Goal: Task Accomplishment & Management: Manage account settings

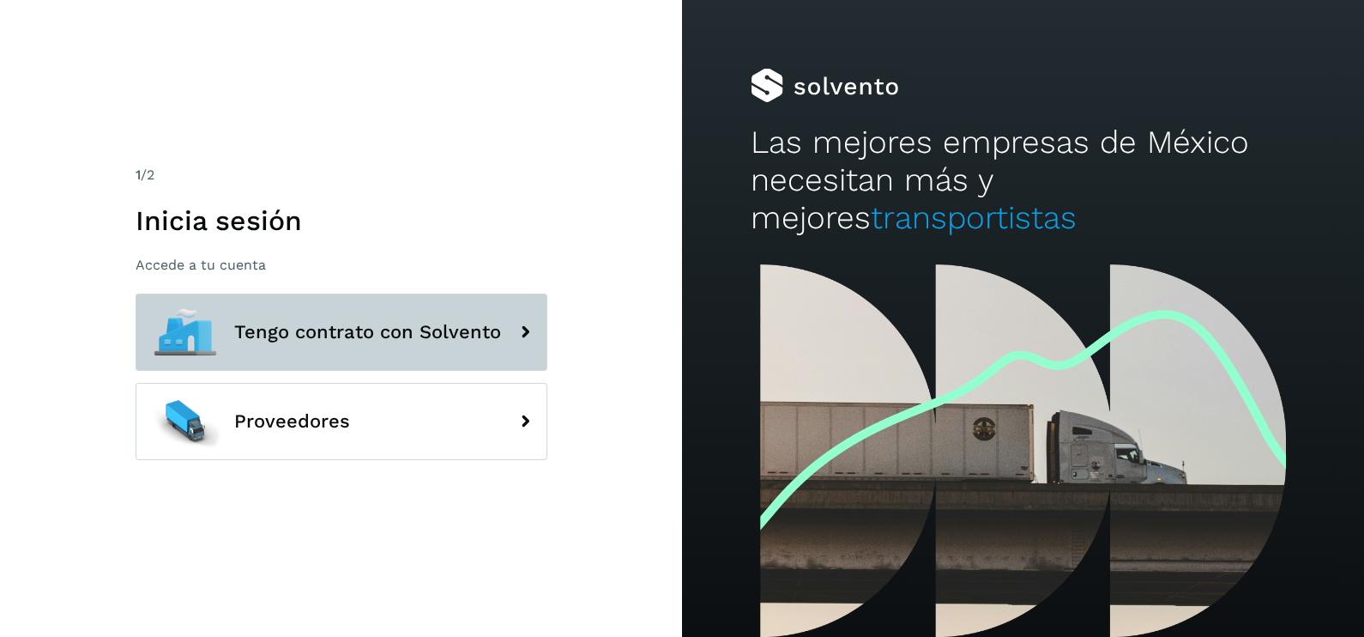
click at [398, 326] on span "Tengo contrato con Solvento" at bounding box center [367, 332] width 267 height 21
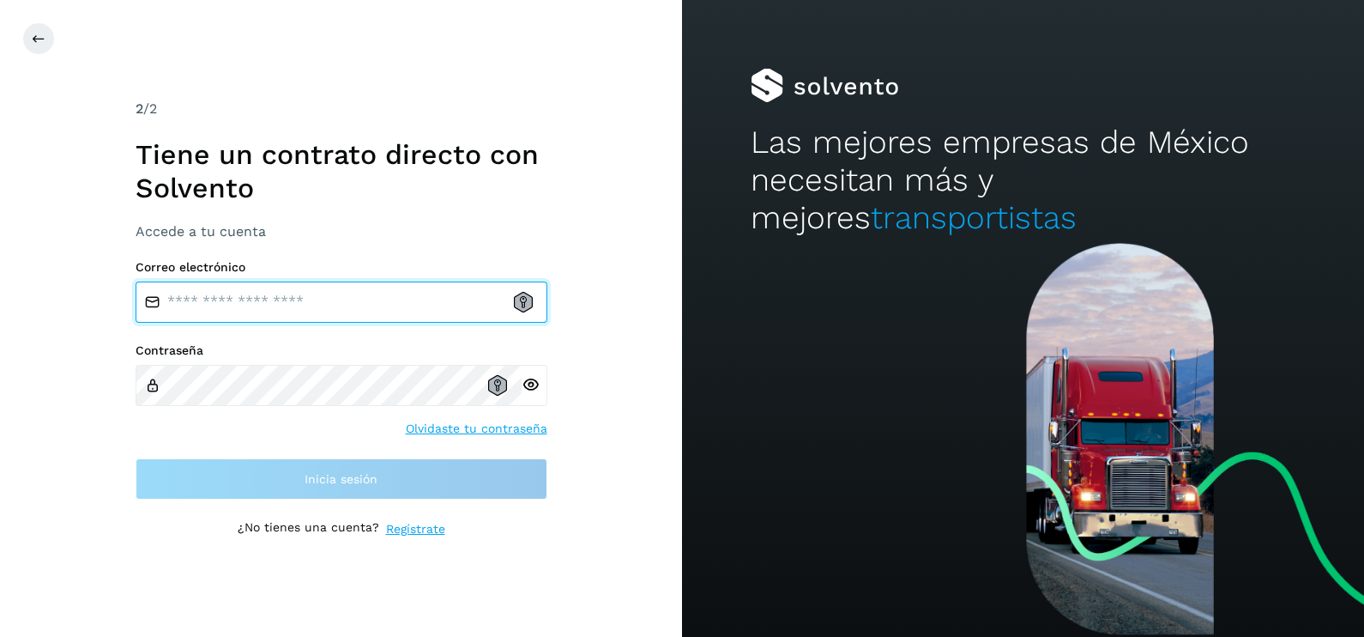
type input "**********"
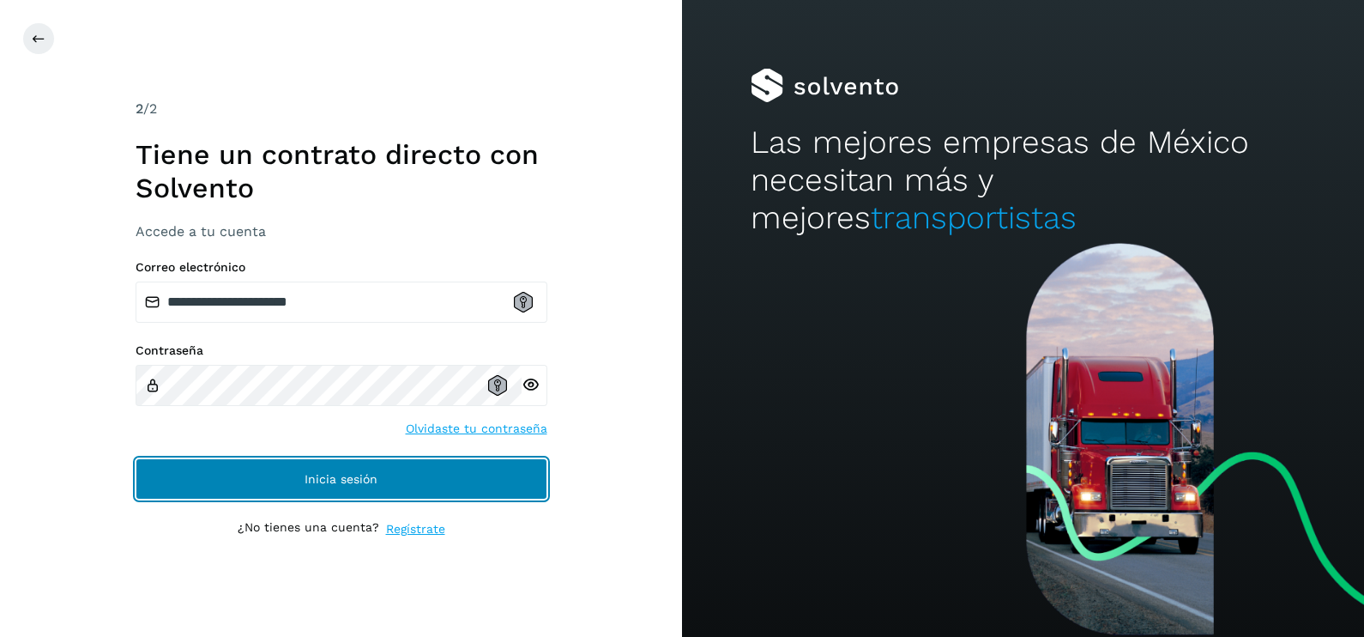
click at [360, 473] on span "Inicia sesión" at bounding box center [341, 479] width 73 height 12
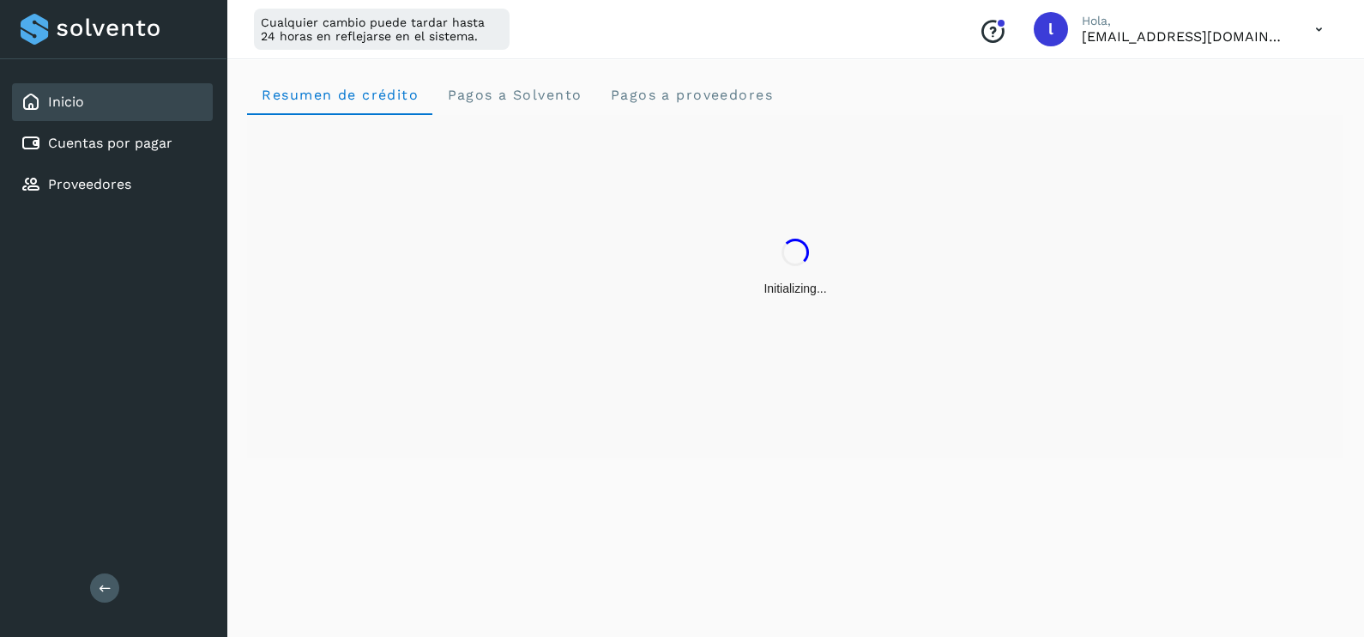
click at [148, 118] on div "Inicio" at bounding box center [112, 102] width 201 height 38
click at [145, 129] on div "Cuentas por pagar" at bounding box center [112, 143] width 201 height 38
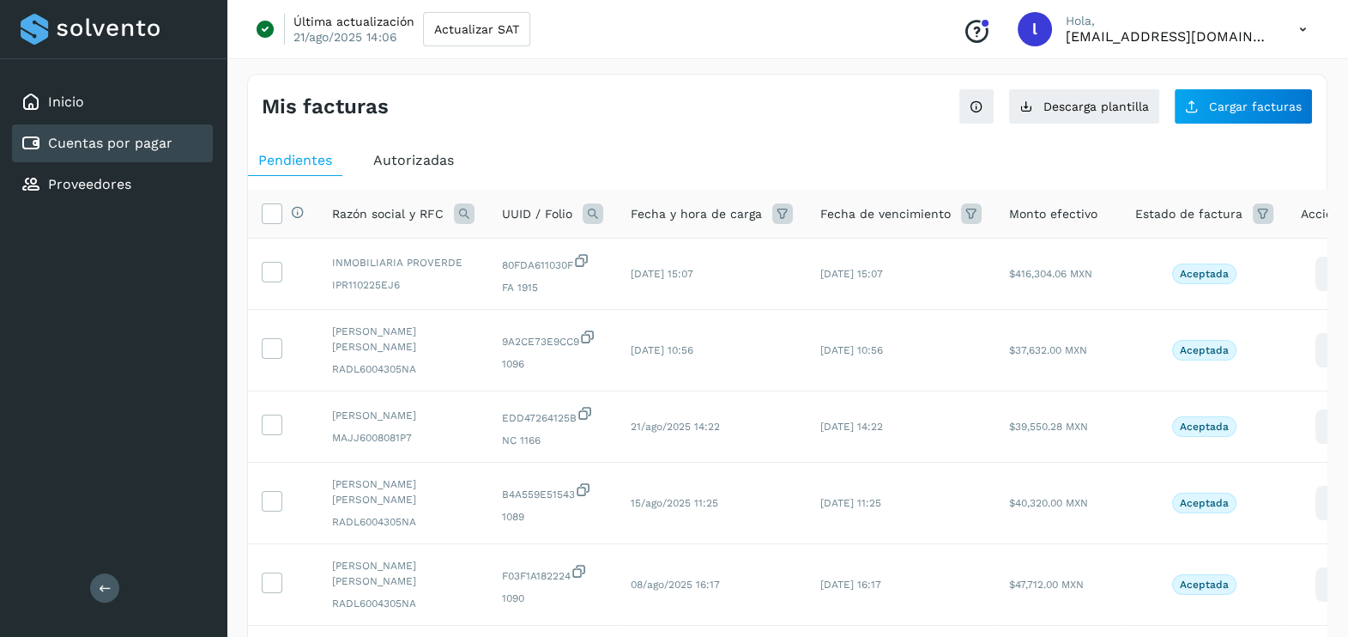
click at [396, 160] on span "Autorizadas" at bounding box center [413, 160] width 81 height 16
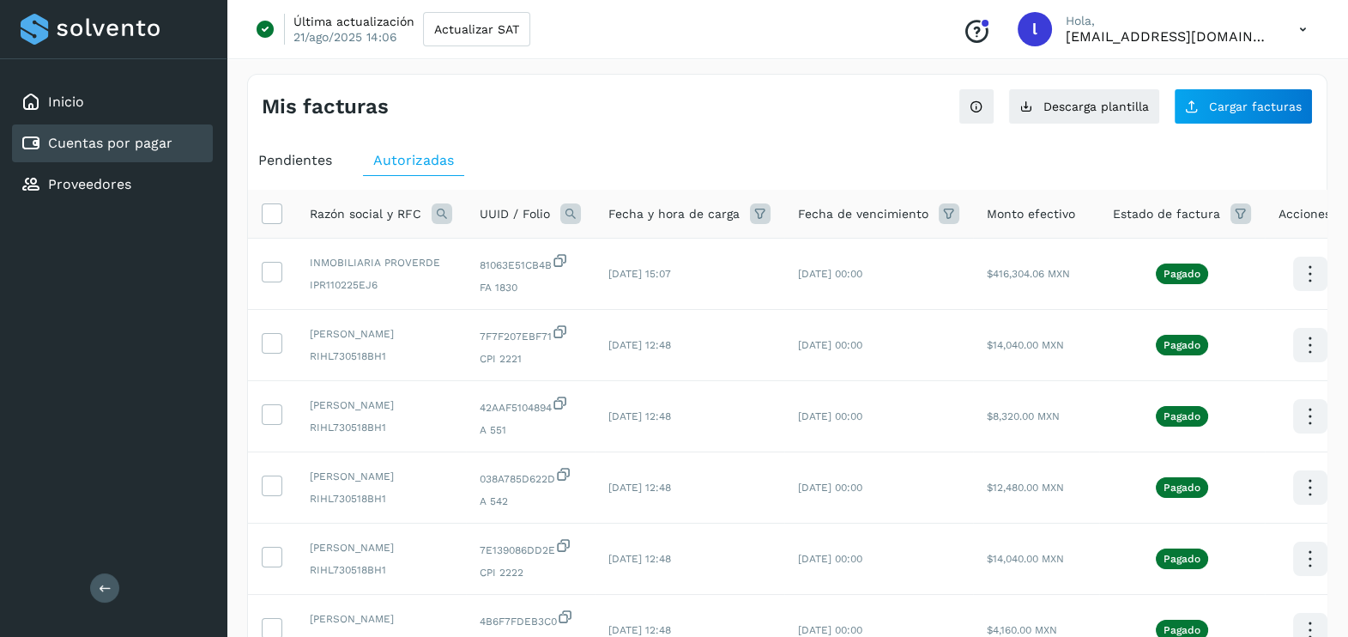
click at [275, 158] on span "Pendientes" at bounding box center [295, 160] width 74 height 16
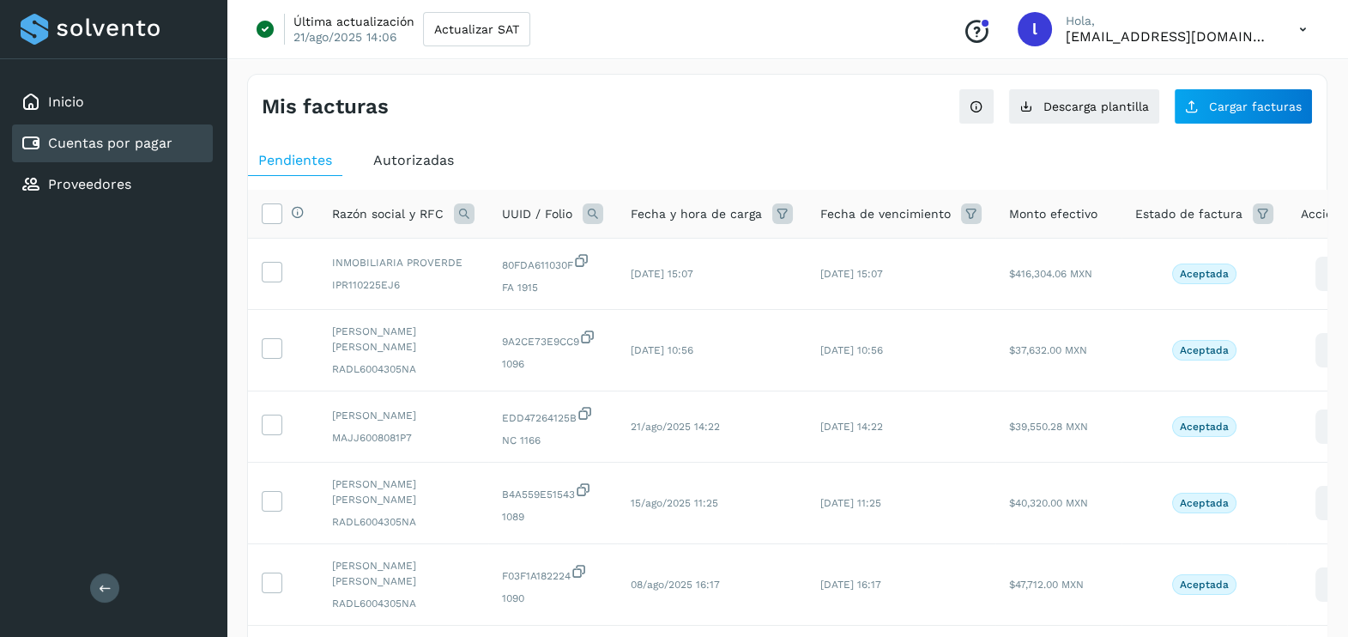
click at [390, 156] on span "Autorizadas" at bounding box center [413, 160] width 81 height 16
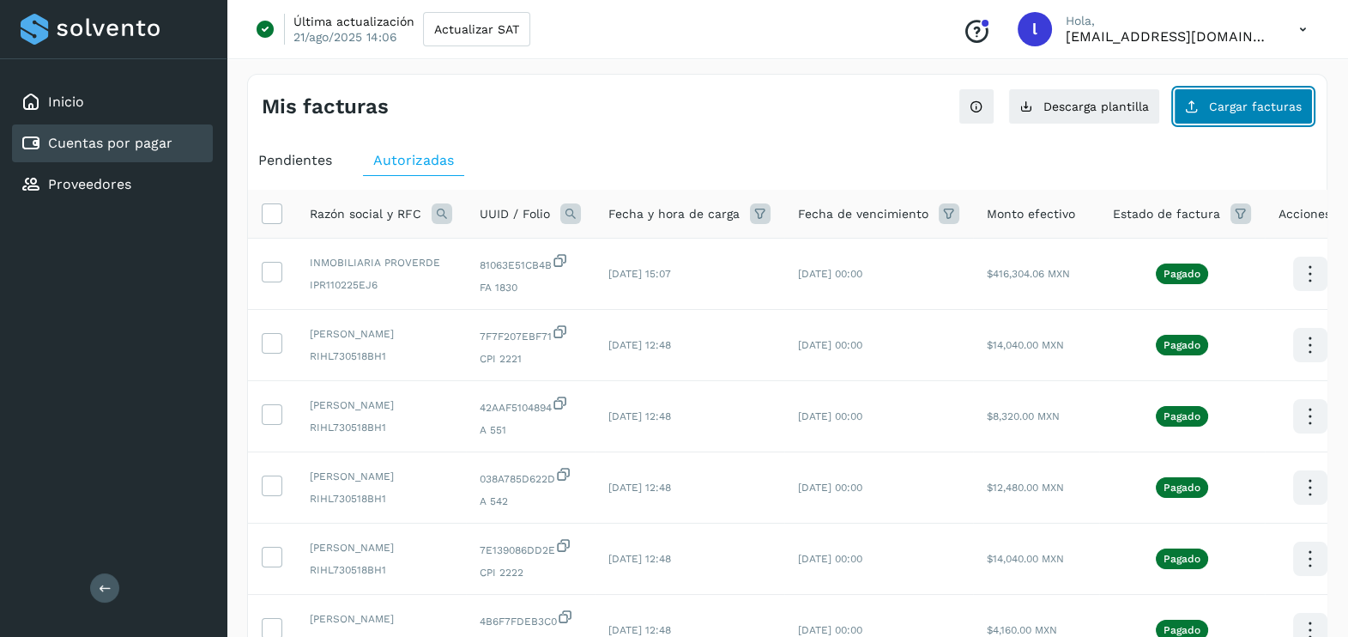
click at [1228, 113] on button "Cargar facturas" at bounding box center [1243, 106] width 139 height 36
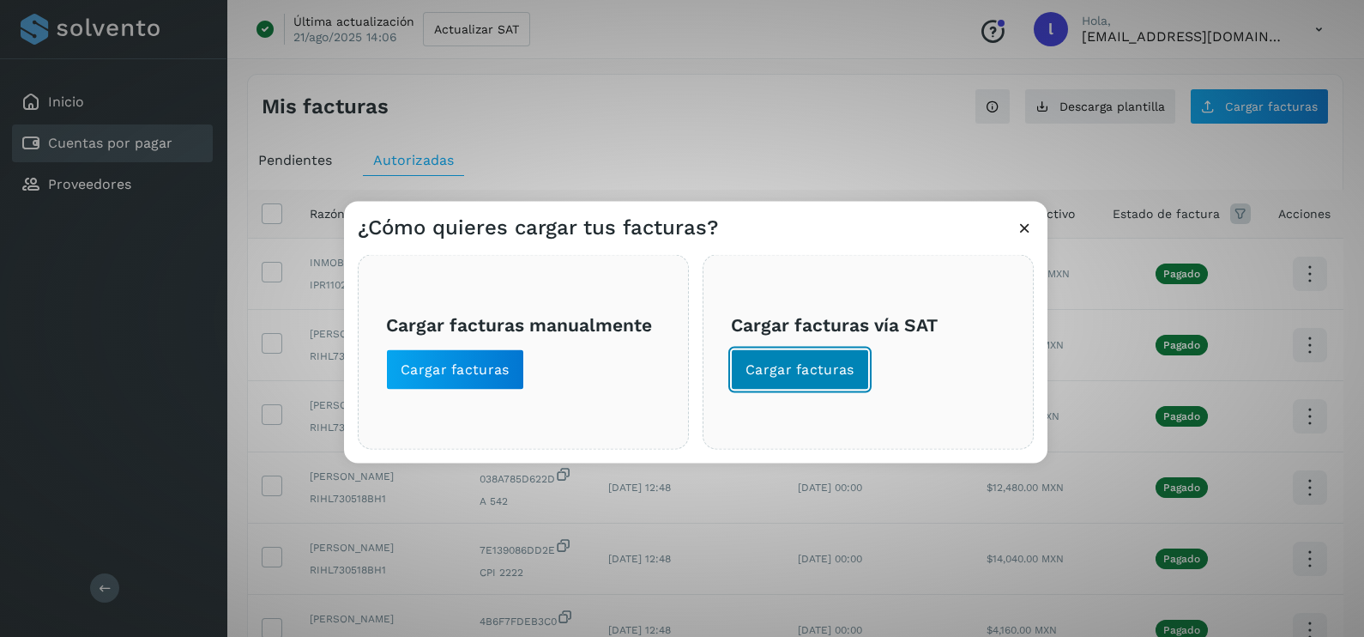
click at [820, 369] on span "Cargar facturas" at bounding box center [800, 369] width 109 height 19
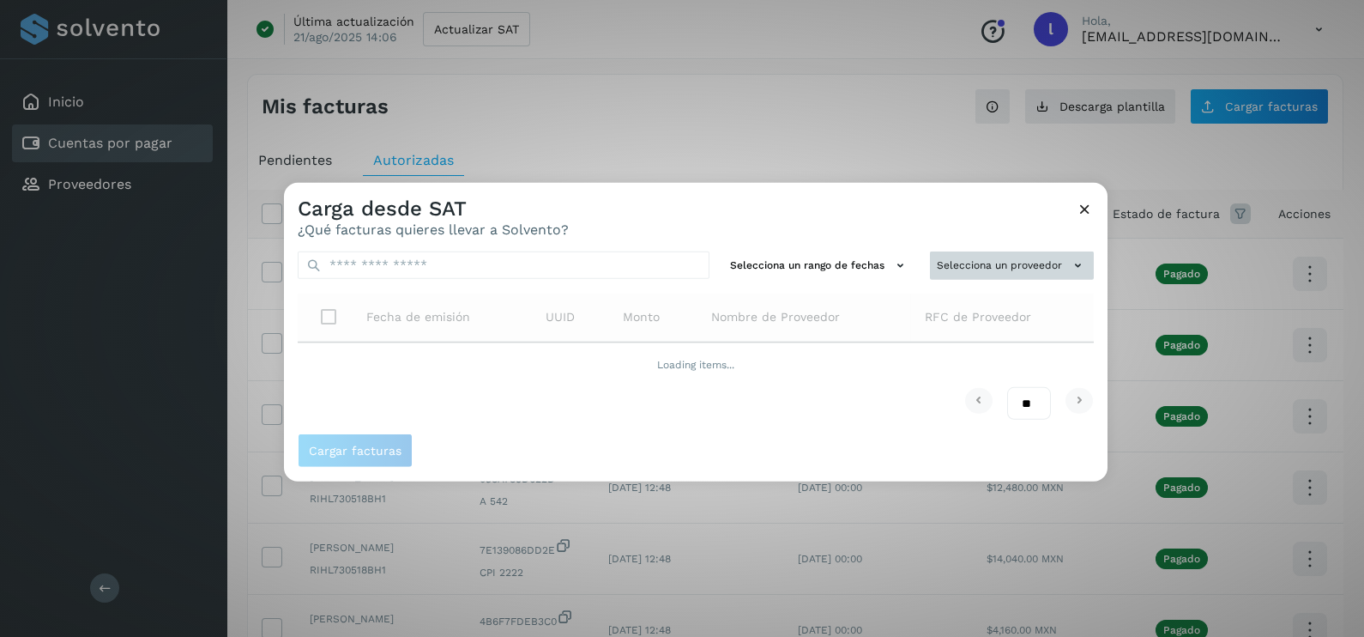
click at [958, 257] on button "Selecciona un proveedor" at bounding box center [1012, 265] width 164 height 28
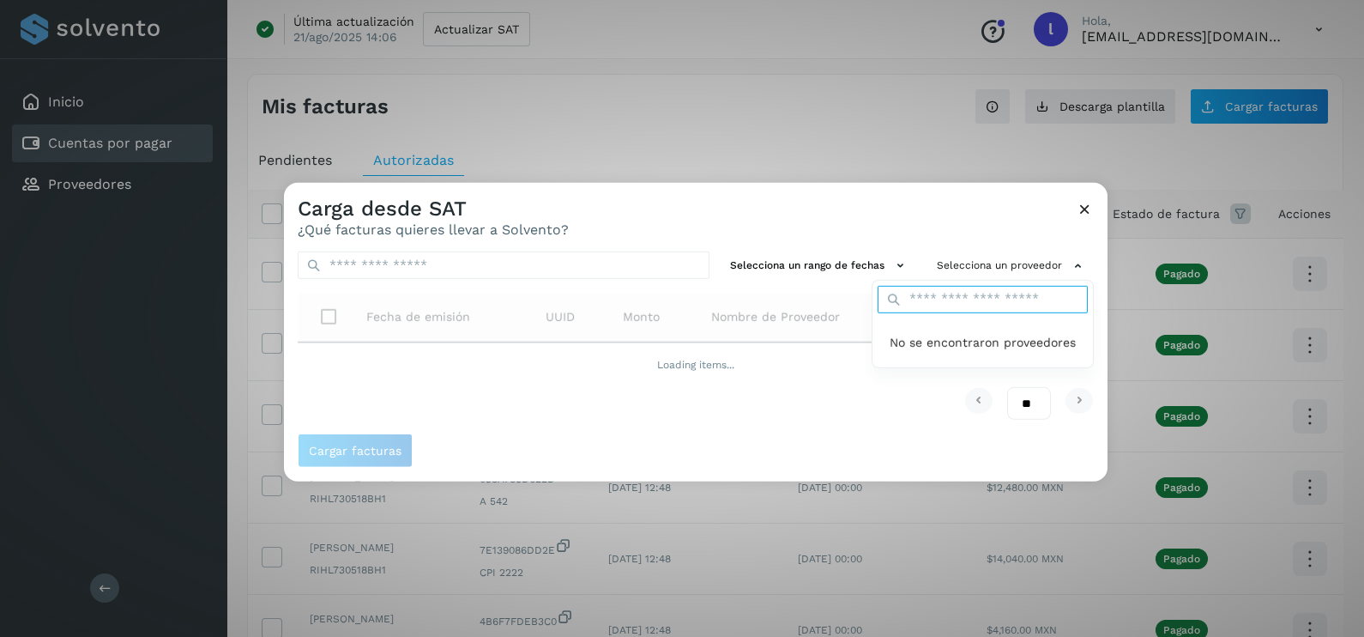
click at [938, 303] on input "text" at bounding box center [983, 299] width 210 height 27
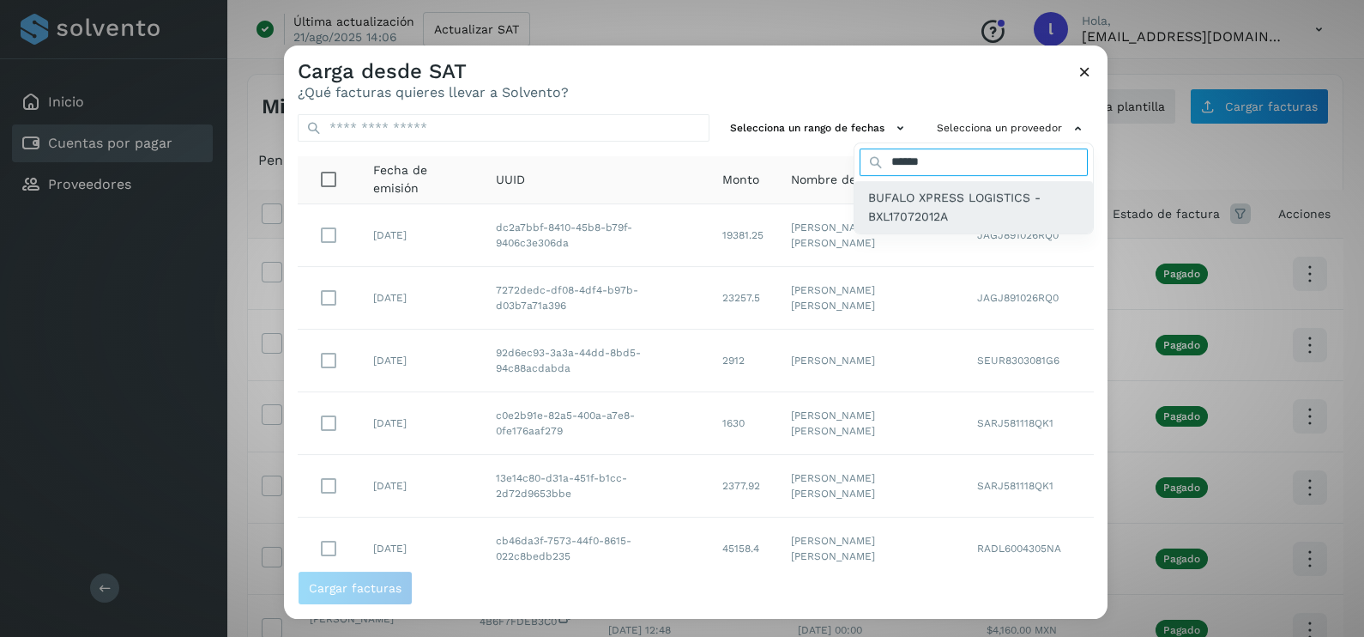
type input "******"
click at [904, 190] on span "BUFALO XPRESS LOGISTICS - BXL17072012A" at bounding box center [973, 207] width 211 height 39
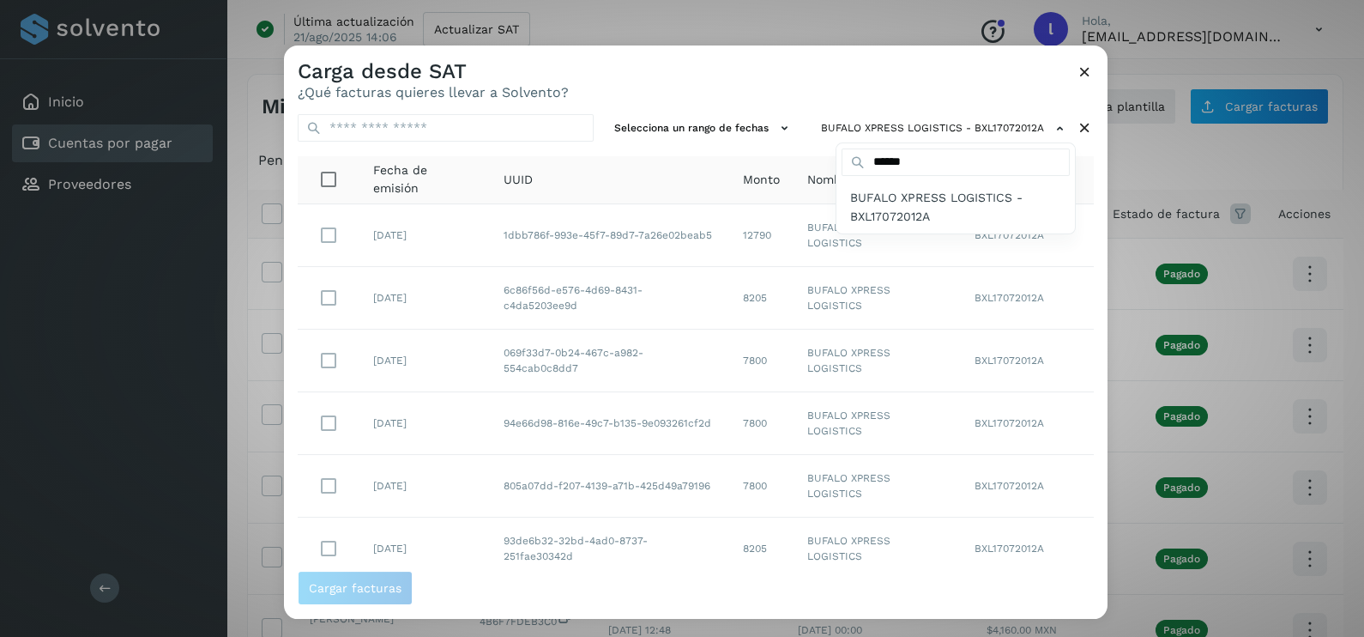
click at [673, 90] on div at bounding box center [966, 363] width 1364 height 637
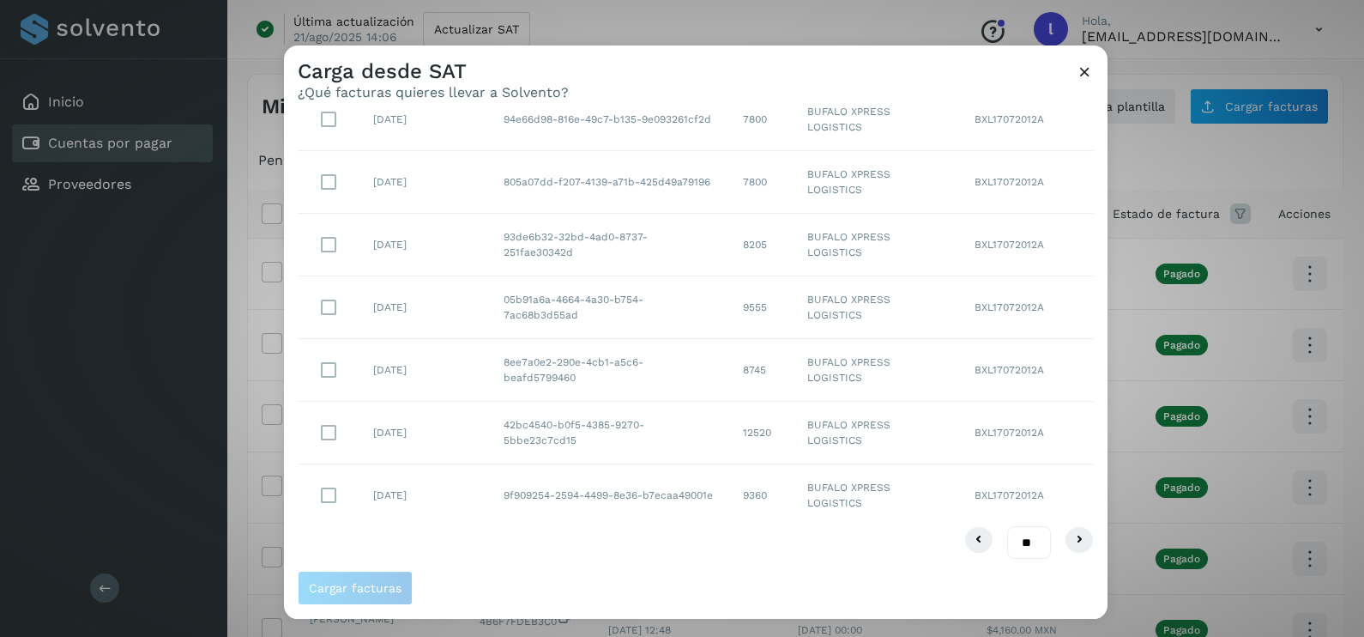
click at [1014, 543] on select "** ** **" at bounding box center [1029, 542] width 44 height 33
select select "**"
click at [1007, 526] on select "** ** **" at bounding box center [1029, 542] width 44 height 33
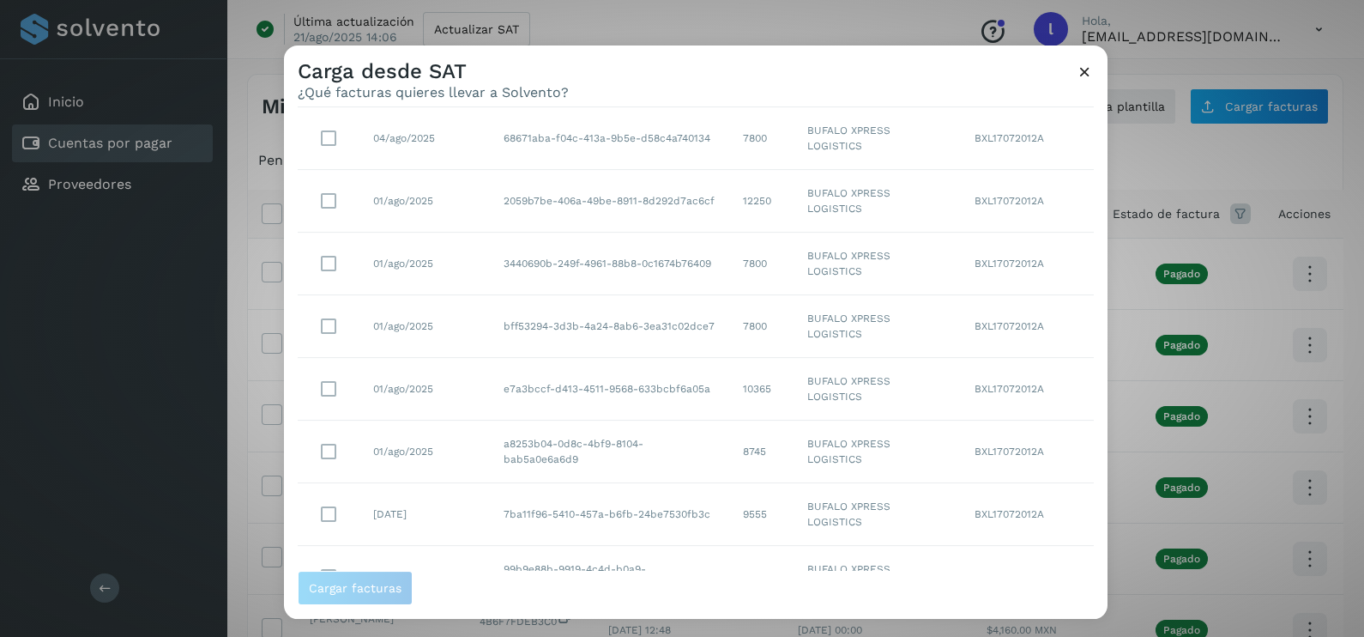
scroll to position [1476, 0]
click at [742, 444] on td "8745" at bounding box center [761, 451] width 64 height 63
click at [356, 590] on span "Cargar facturas" at bounding box center [355, 588] width 93 height 12
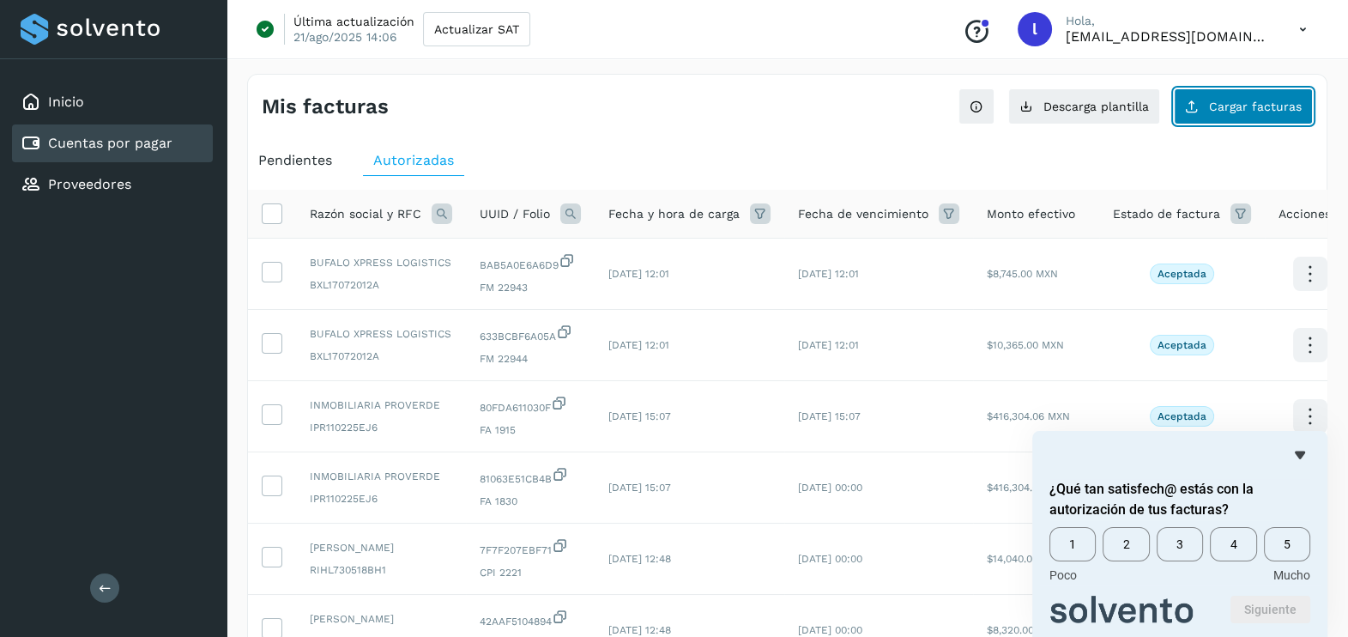
click at [1224, 100] on span "Cargar facturas" at bounding box center [1255, 106] width 93 height 12
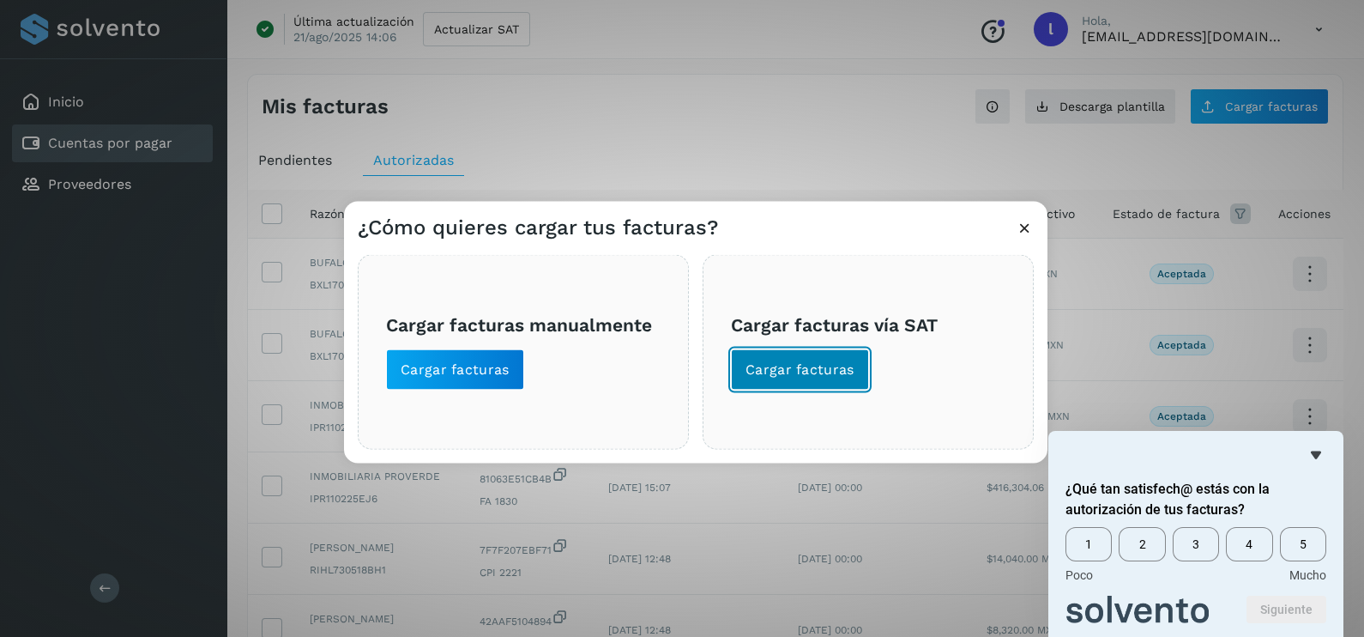
click at [811, 378] on span "Cargar facturas" at bounding box center [800, 369] width 109 height 19
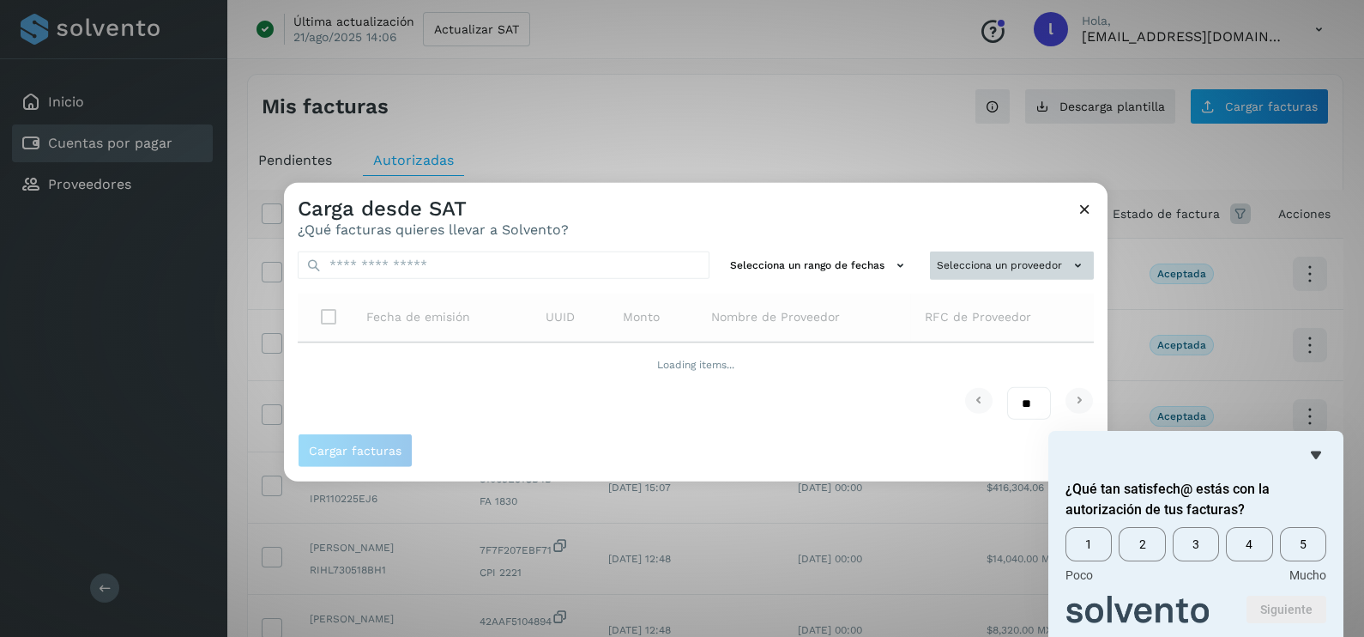
click at [971, 256] on button "Selecciona un proveedor" at bounding box center [1012, 265] width 164 height 28
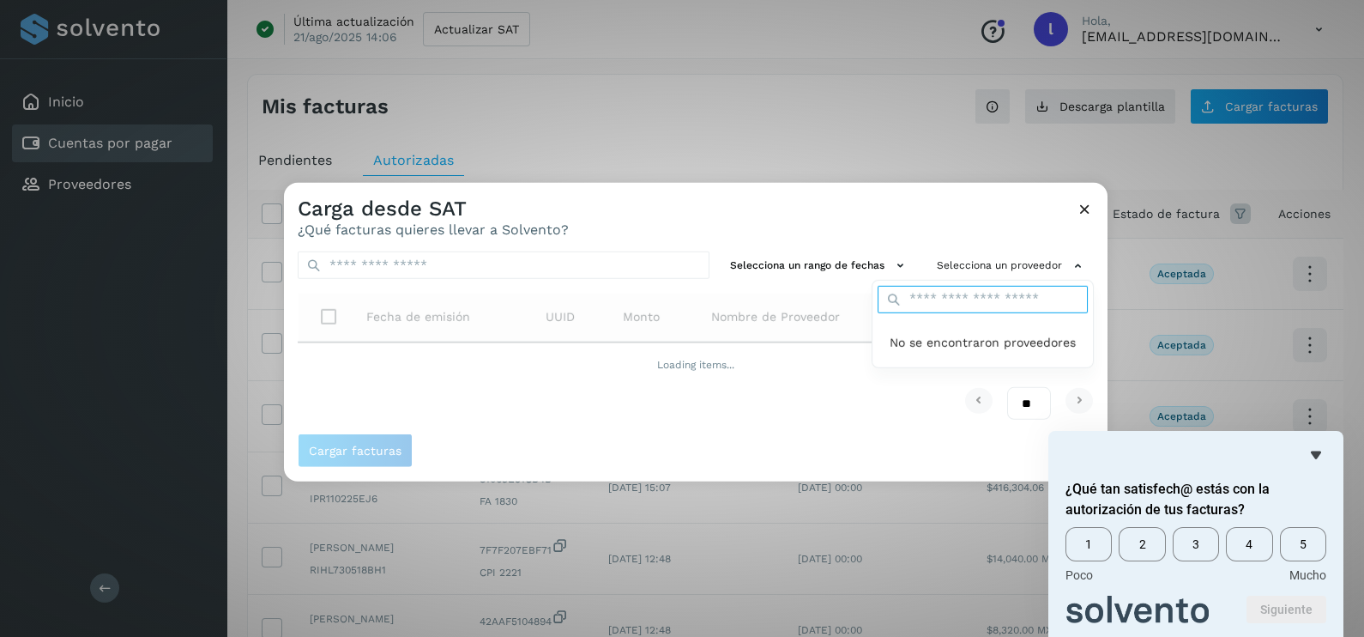
click at [944, 299] on input "text" at bounding box center [983, 299] width 210 height 27
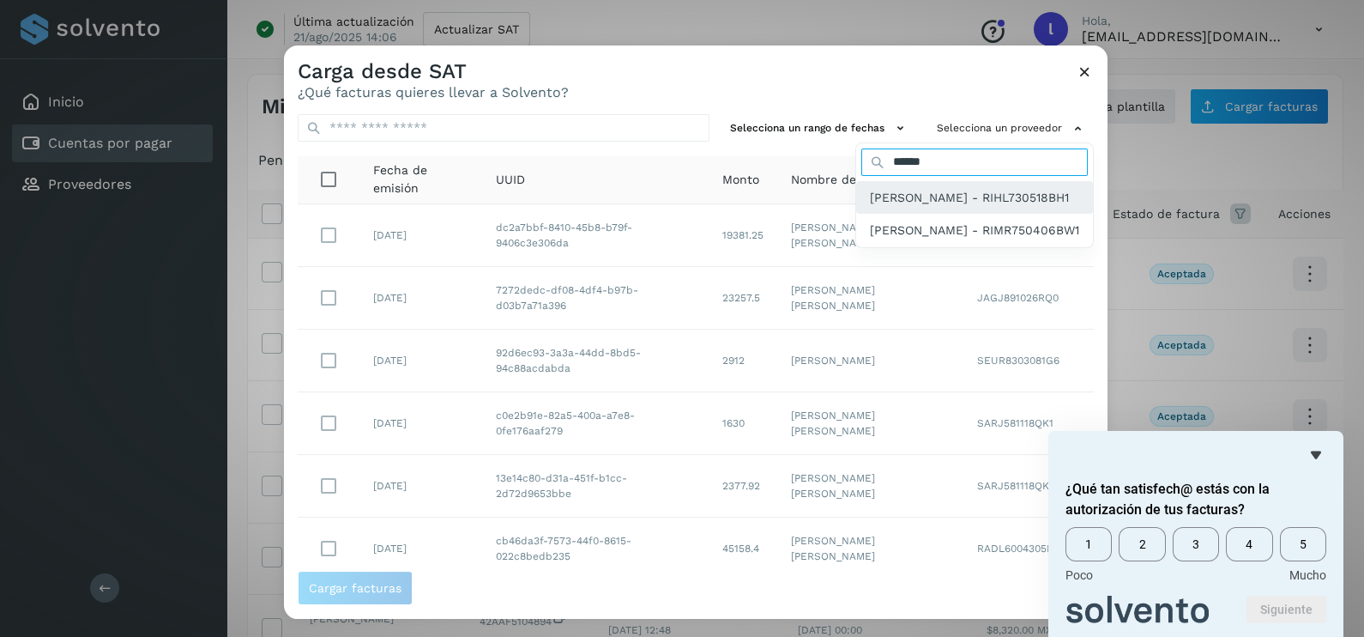
type input "******"
click at [870, 207] on span "[PERSON_NAME] - RIHL730518BH1" at bounding box center [969, 197] width 199 height 19
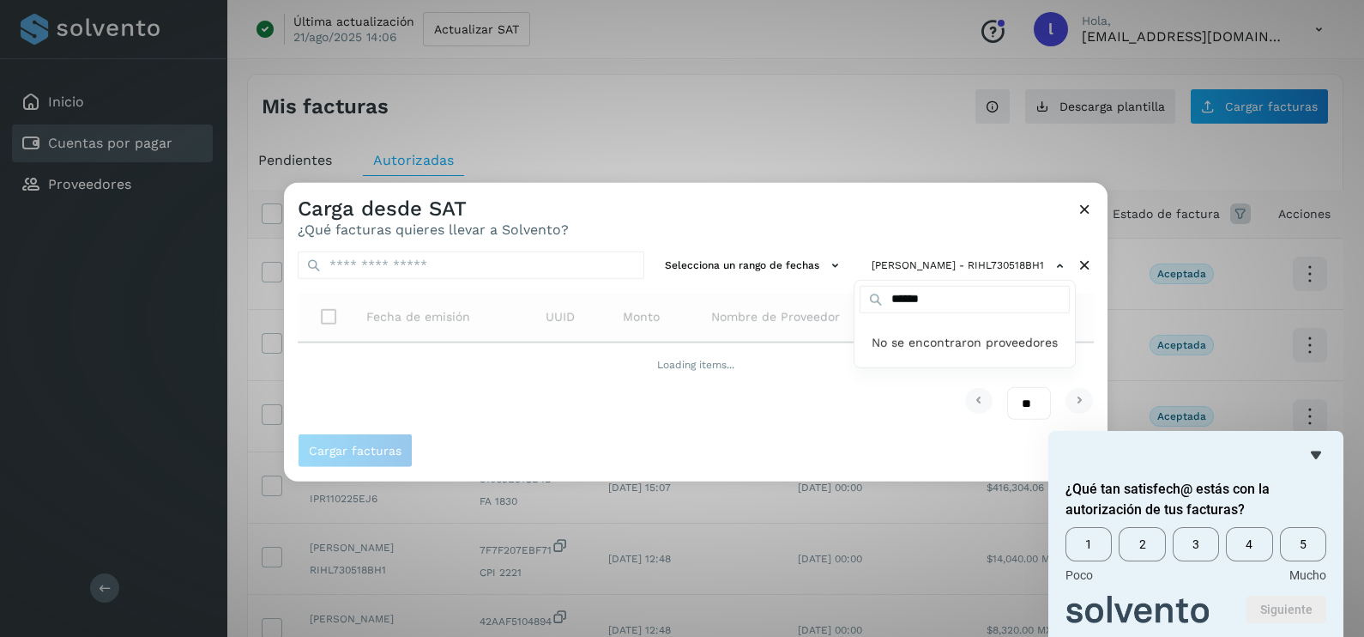
click at [911, 220] on div at bounding box center [966, 501] width 1364 height 637
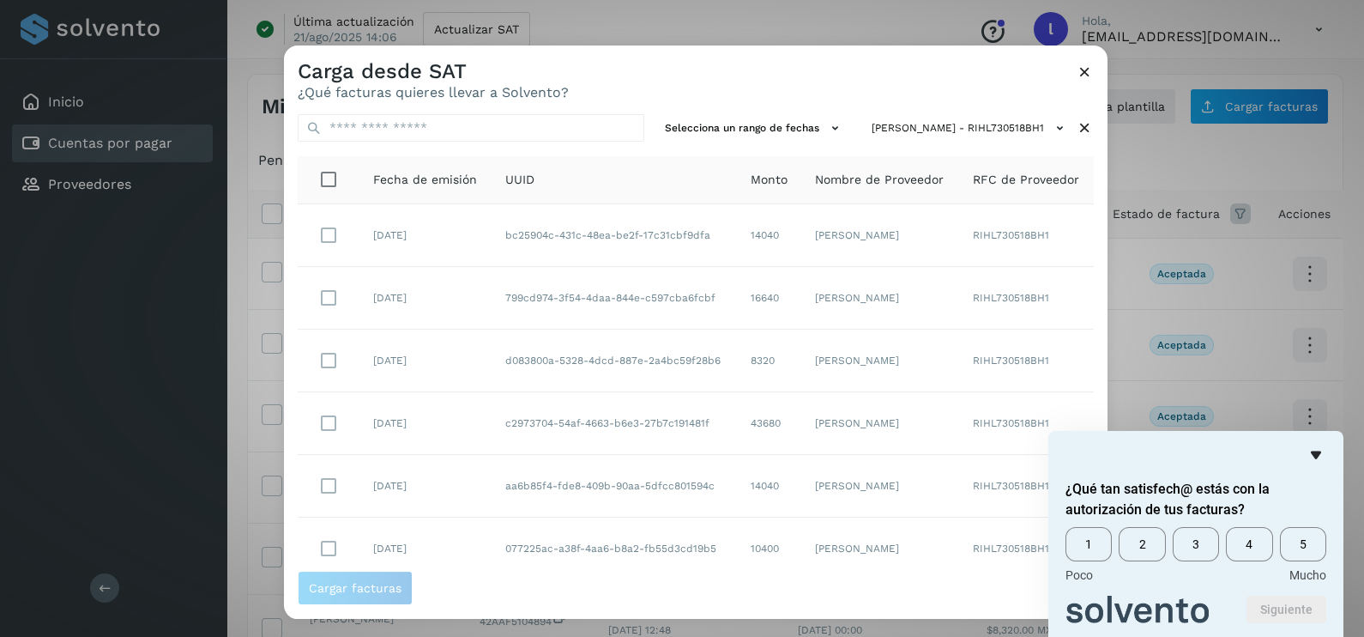
click at [1311, 456] on icon "Ocultar encuesta" at bounding box center [1316, 454] width 21 height 21
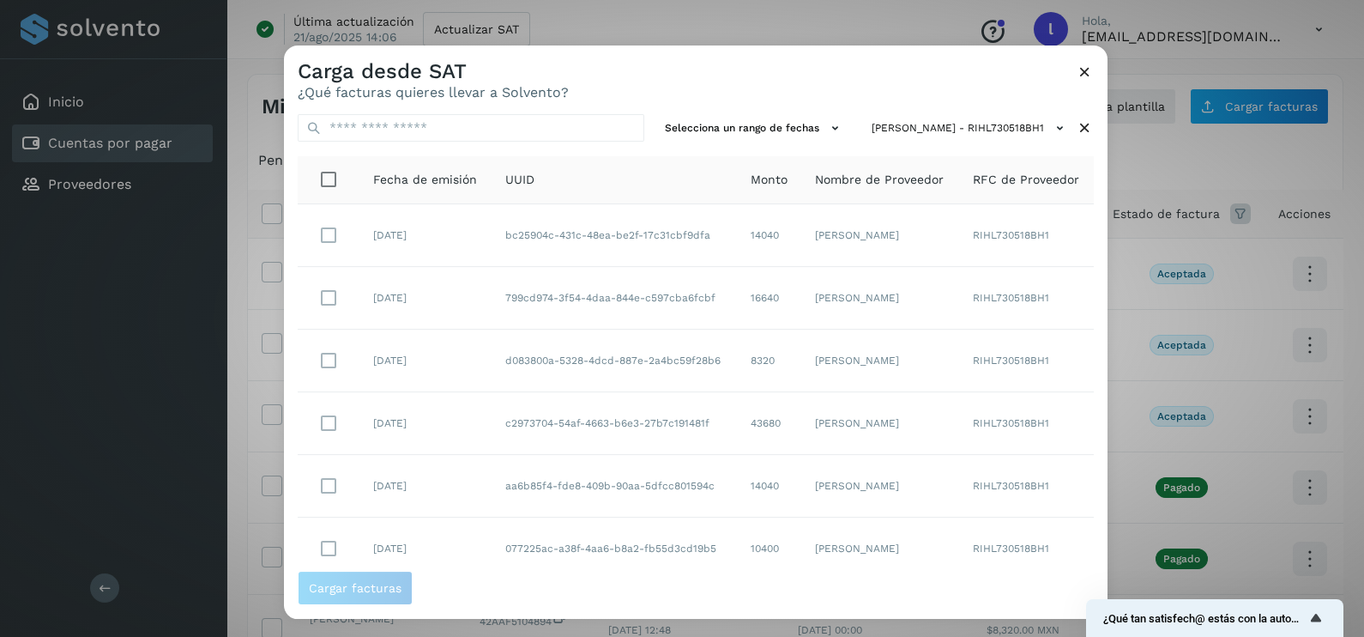
scroll to position [304, 0]
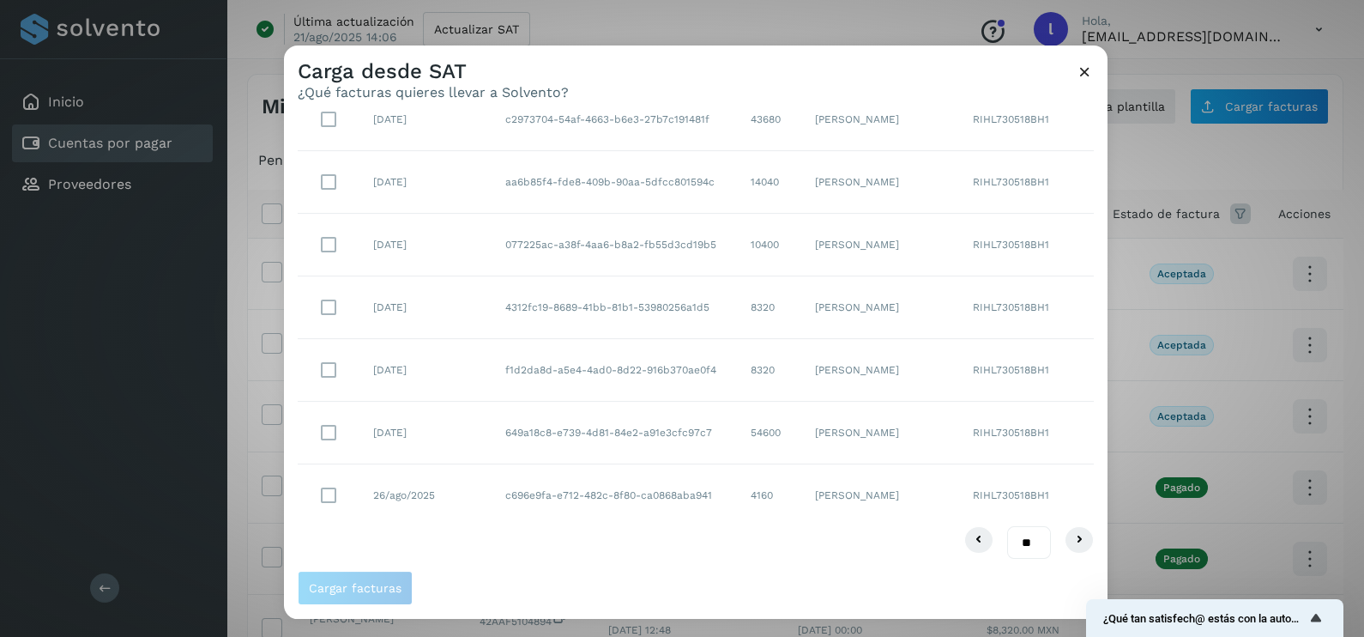
click at [1007, 544] on select "** ** **" at bounding box center [1029, 542] width 44 height 33
select select "**"
click at [1007, 526] on select "** ** **" at bounding box center [1029, 542] width 44 height 33
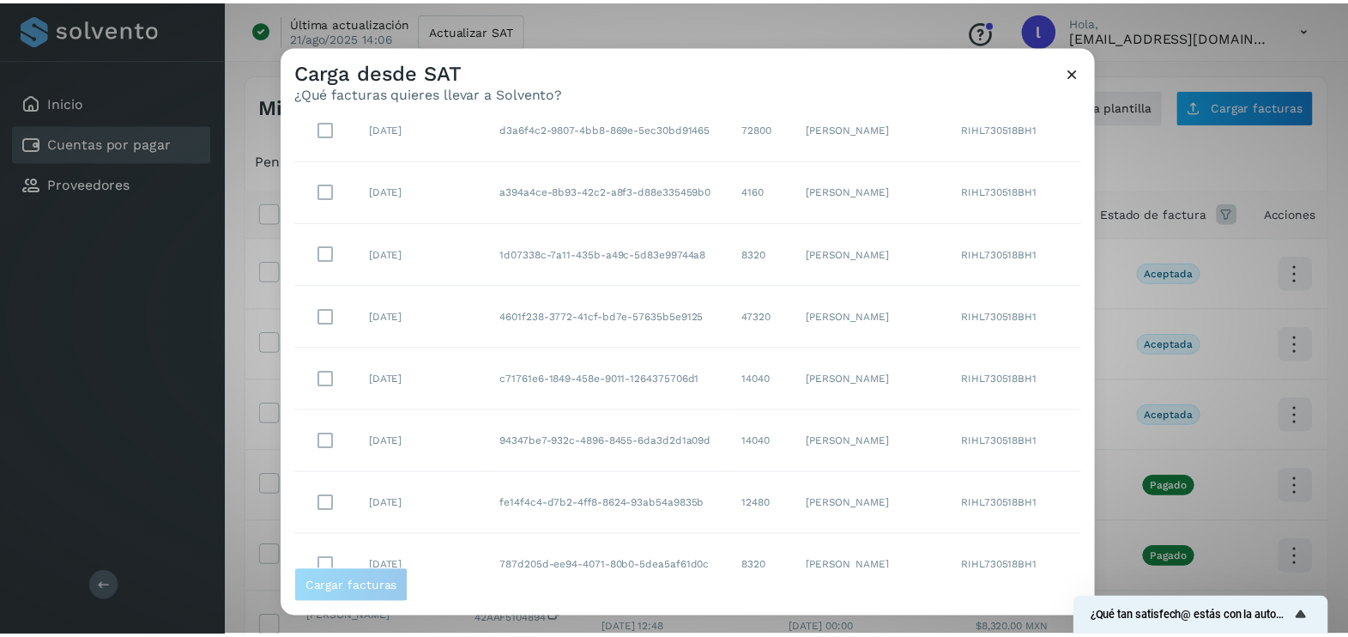
scroll to position [2677, 0]
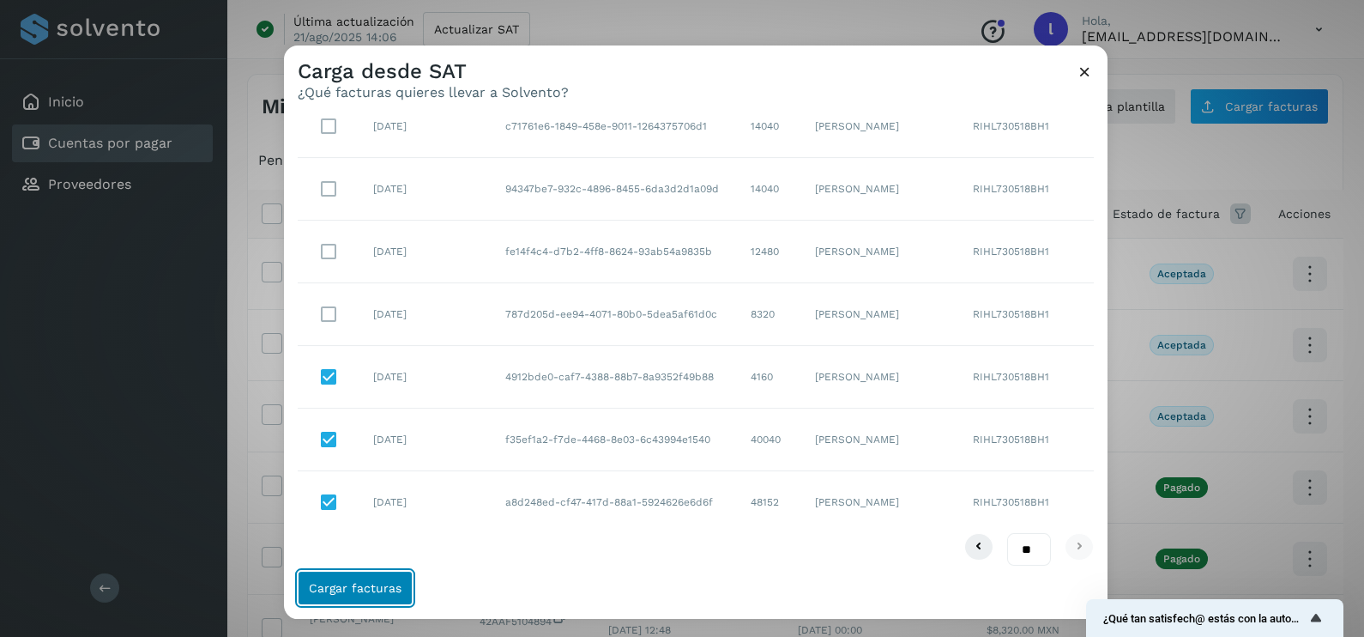
click at [352, 589] on span "Cargar facturas" at bounding box center [355, 588] width 93 height 12
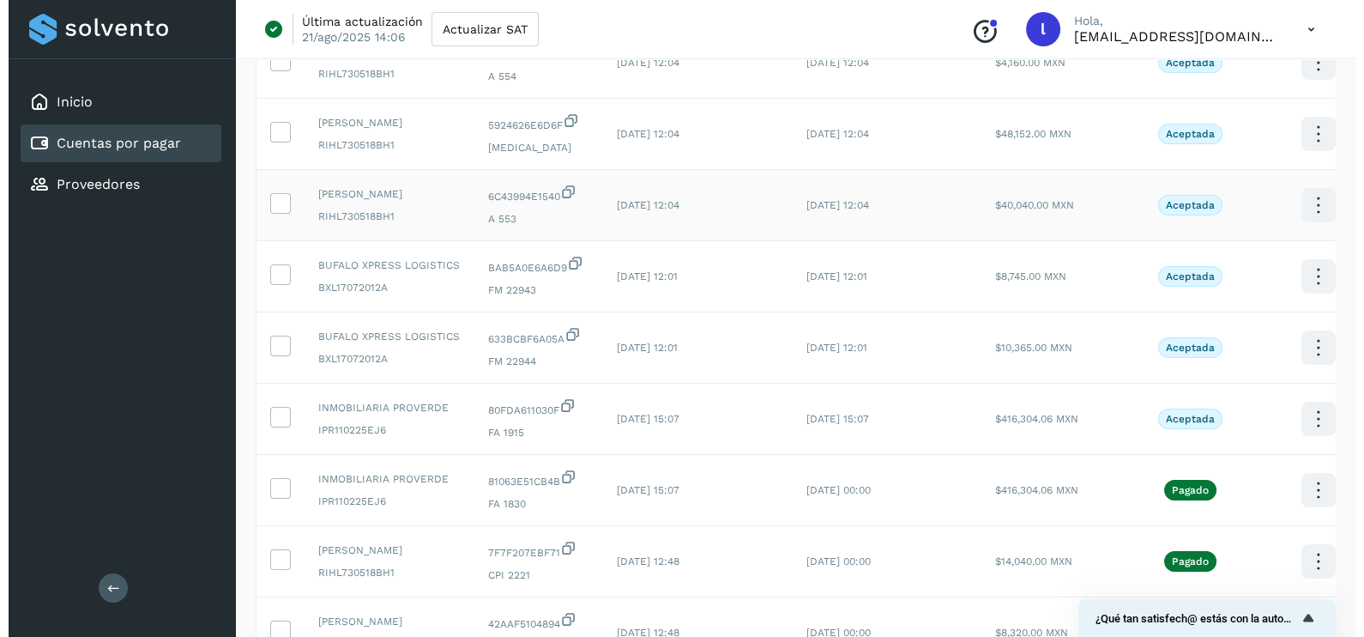
scroll to position [0, 0]
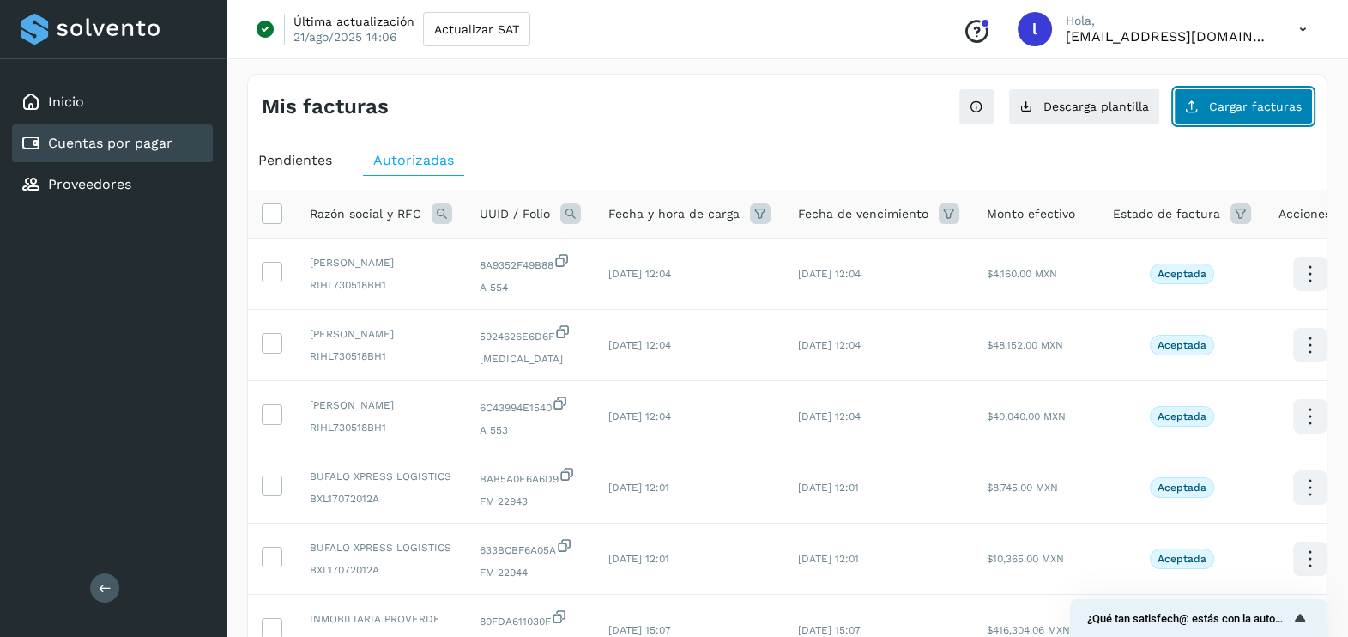
click at [1249, 113] on button "Cargar facturas" at bounding box center [1243, 106] width 139 height 36
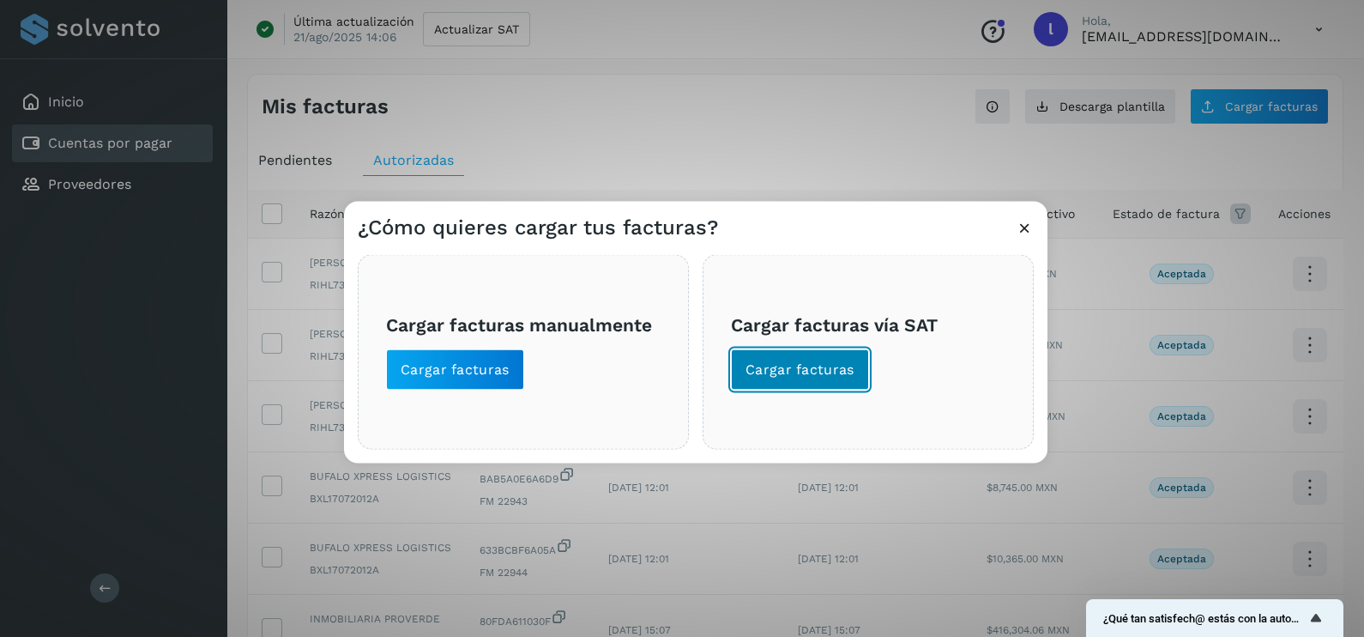
click at [781, 374] on span "Cargar facturas" at bounding box center [800, 369] width 109 height 19
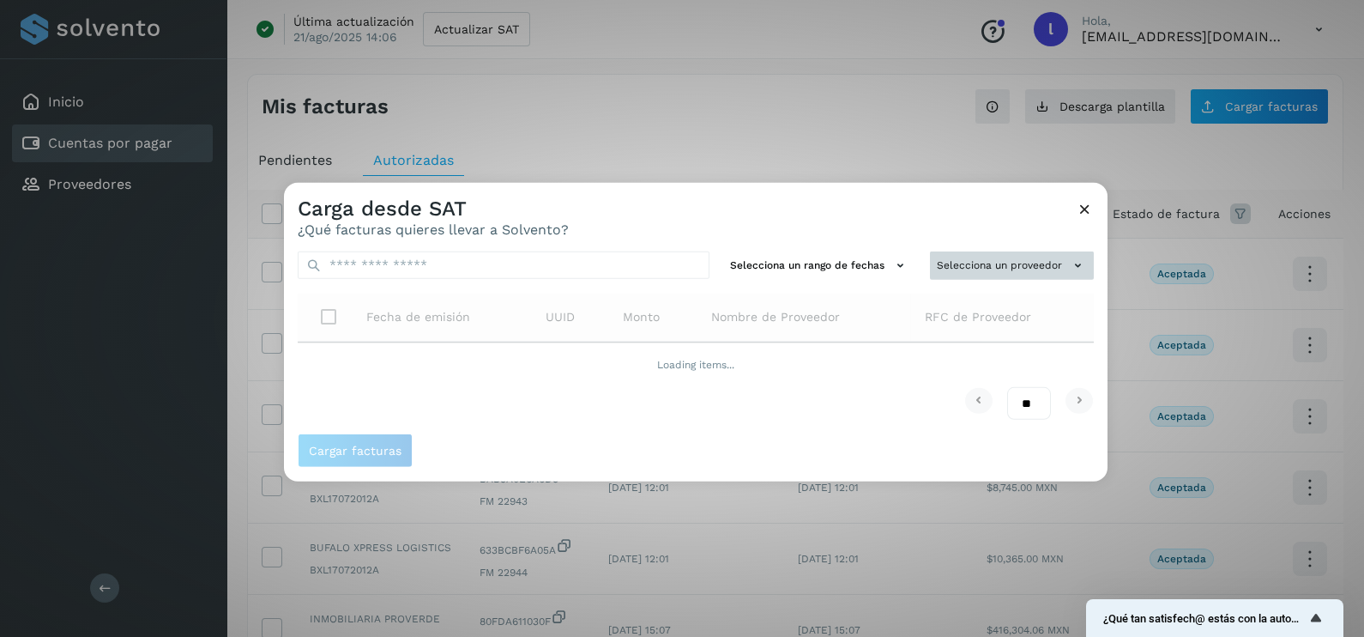
click at [980, 257] on button "Selecciona un proveedor" at bounding box center [1012, 265] width 164 height 28
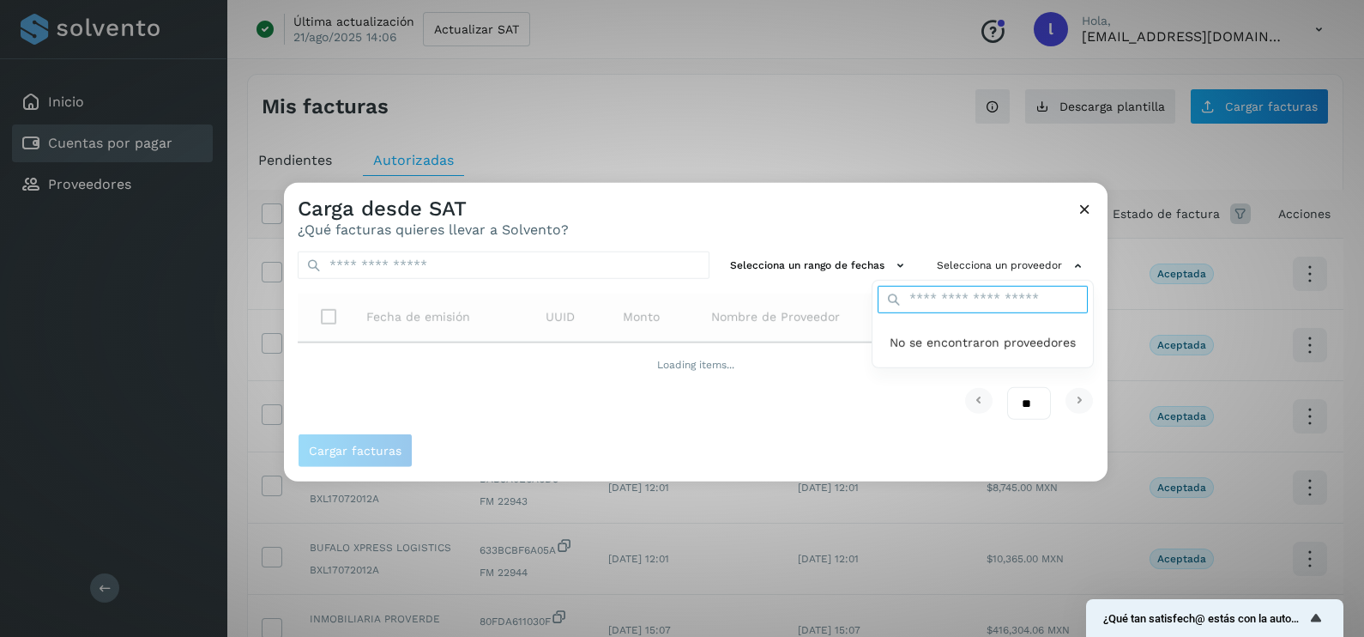
click at [962, 298] on input "text" at bounding box center [983, 299] width 210 height 27
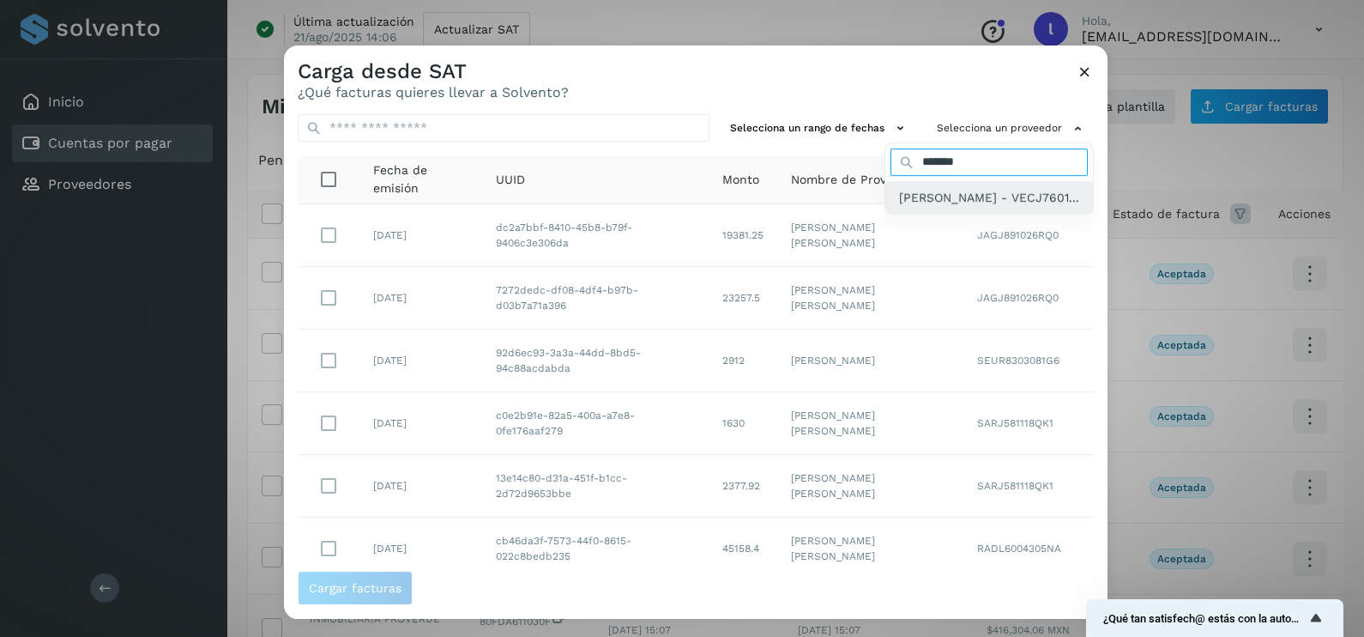
type input "*******"
click at [899, 202] on span "[PERSON_NAME] - VECJ7601..." at bounding box center [989, 197] width 180 height 19
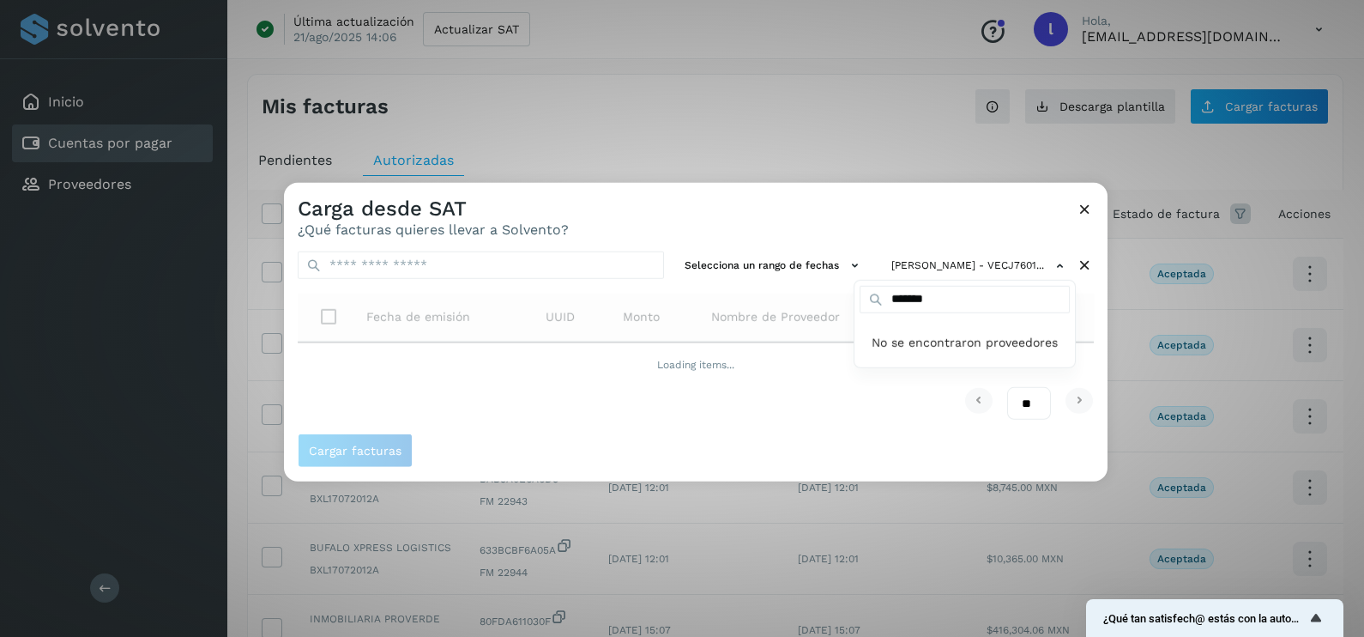
click at [808, 206] on div at bounding box center [966, 501] width 1364 height 637
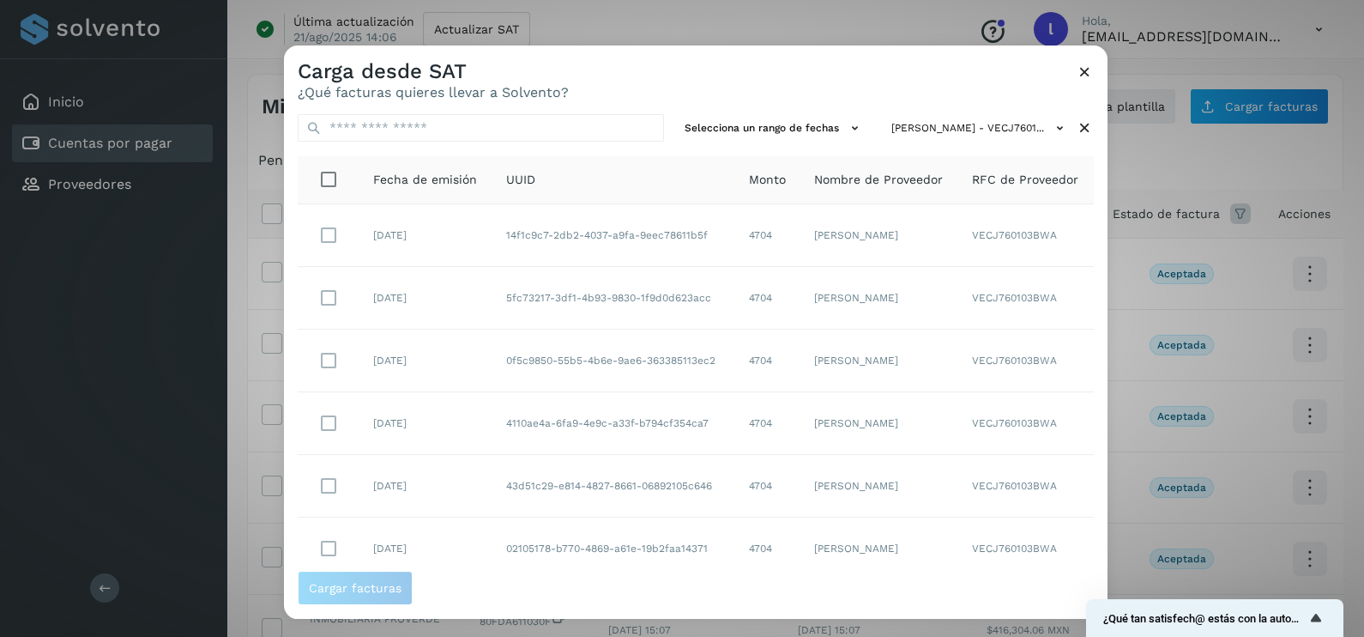
scroll to position [304, 0]
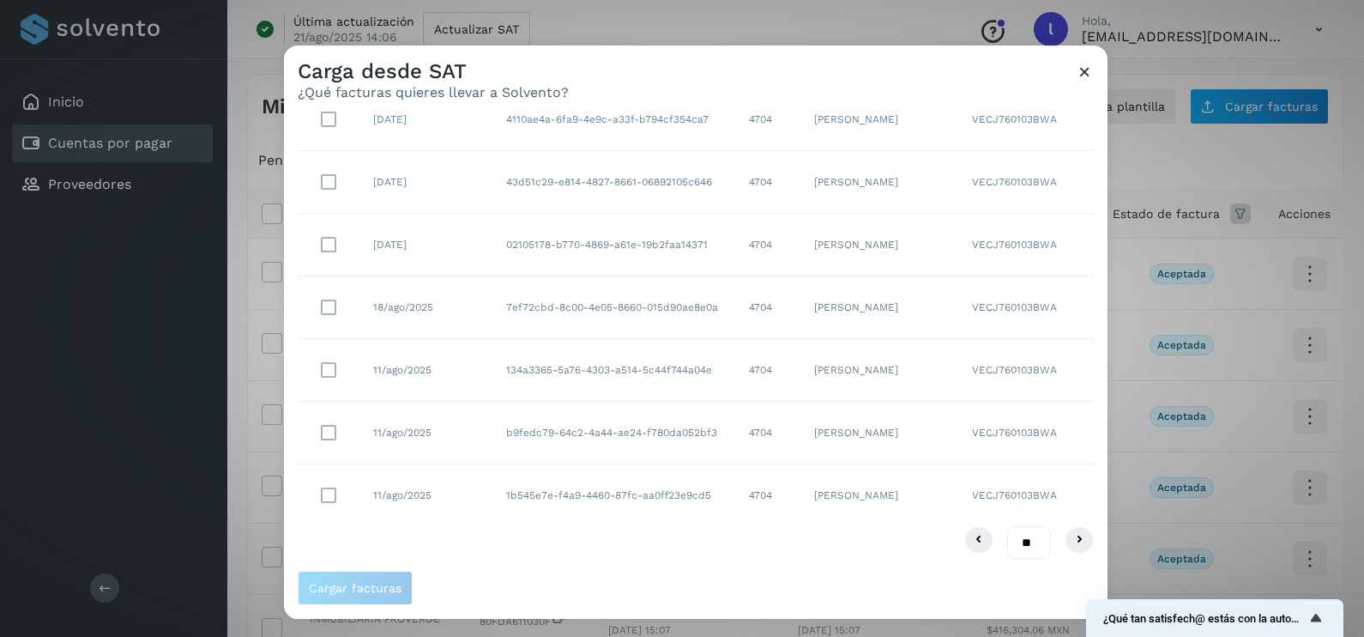
click at [1011, 536] on select "** ** **" at bounding box center [1029, 542] width 44 height 33
select select "**"
click at [1007, 526] on select "** ** **" at bounding box center [1029, 542] width 44 height 33
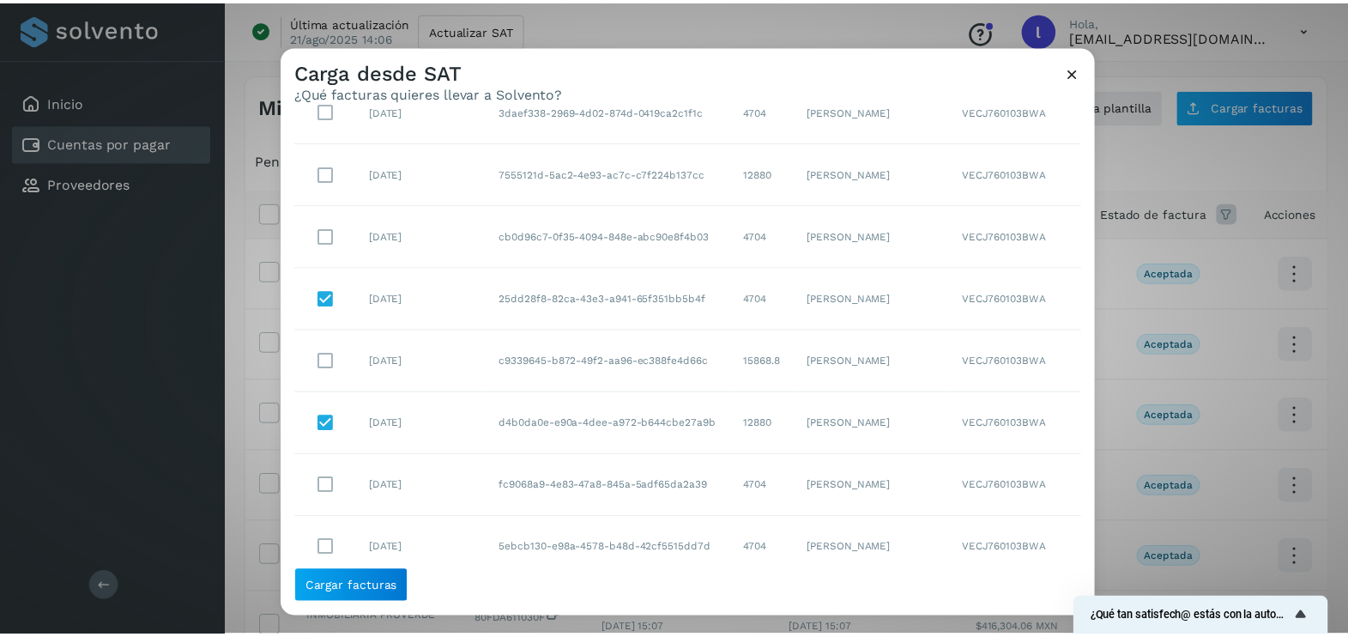
scroll to position [814, 0]
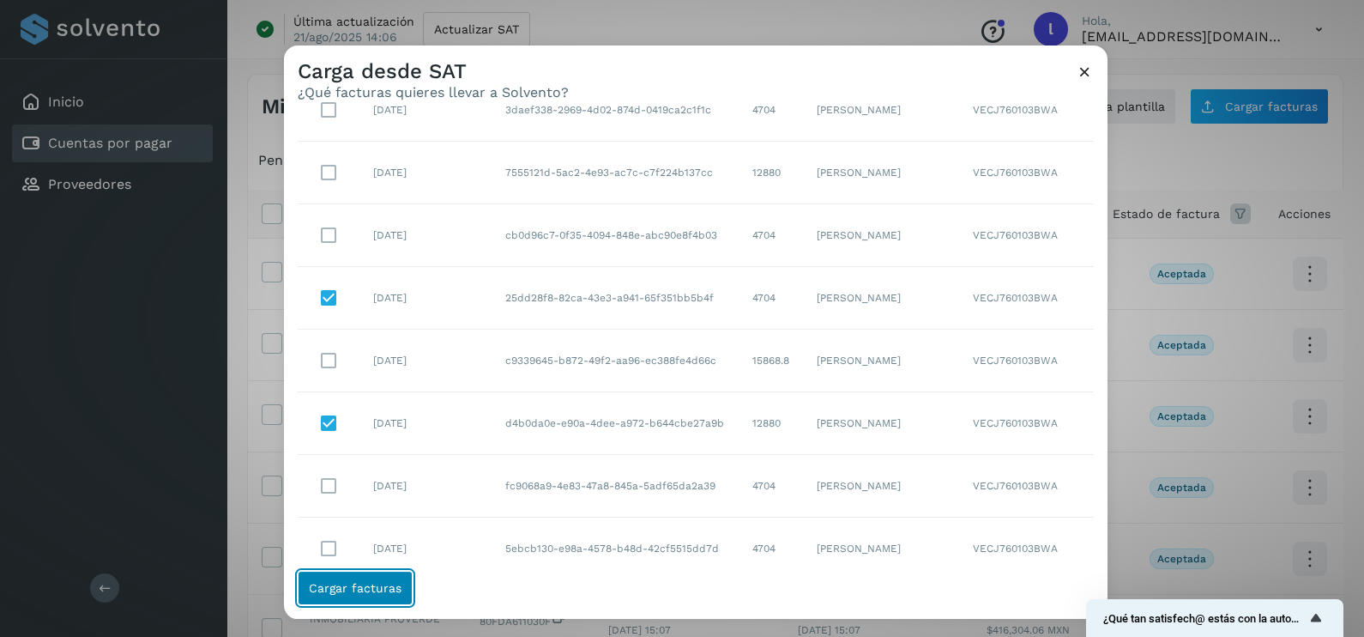
click at [326, 584] on span "Cargar facturas" at bounding box center [355, 588] width 93 height 12
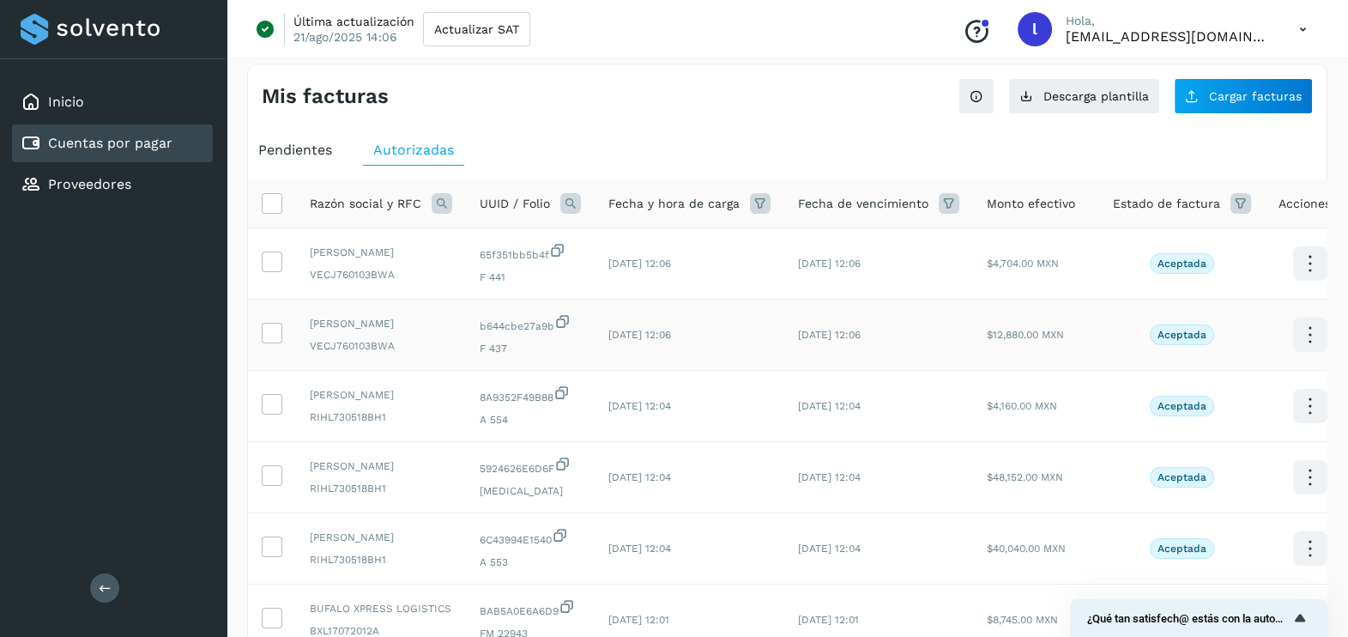
scroll to position [12, 0]
click at [1291, 263] on icon at bounding box center [1310, 262] width 40 height 40
click at [279, 260] on div at bounding box center [674, 318] width 1348 height 637
click at [263, 263] on icon at bounding box center [272, 259] width 18 height 18
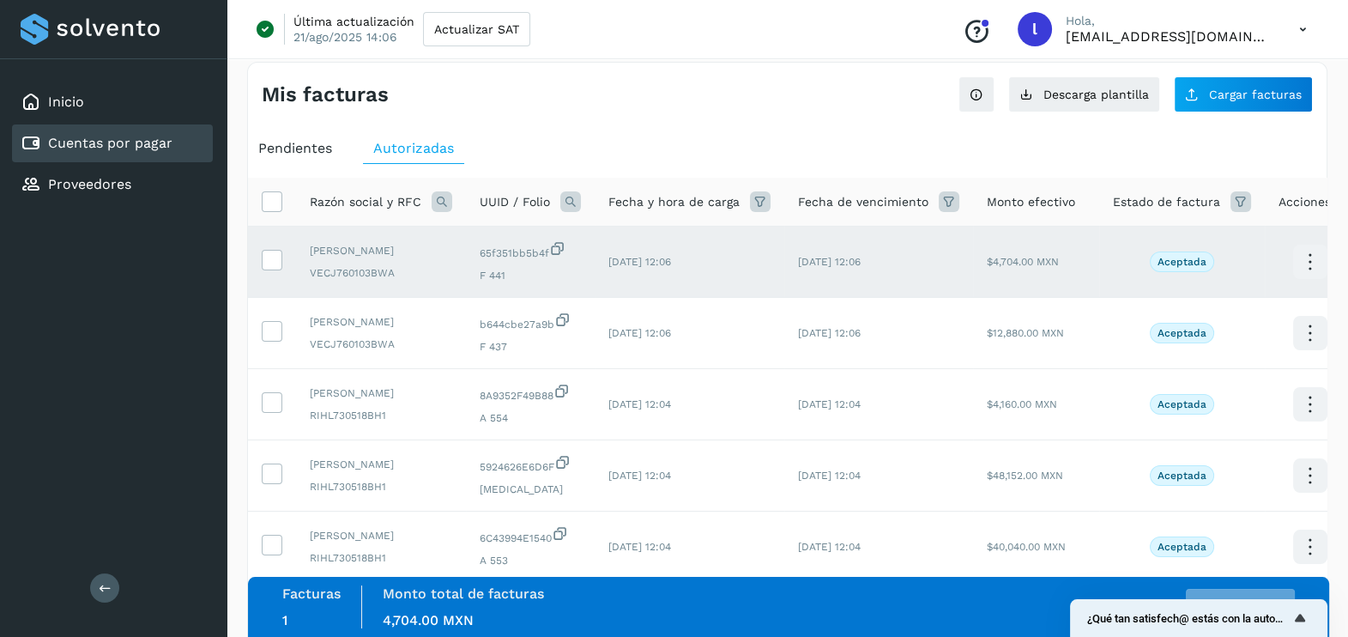
scroll to position [493, 0]
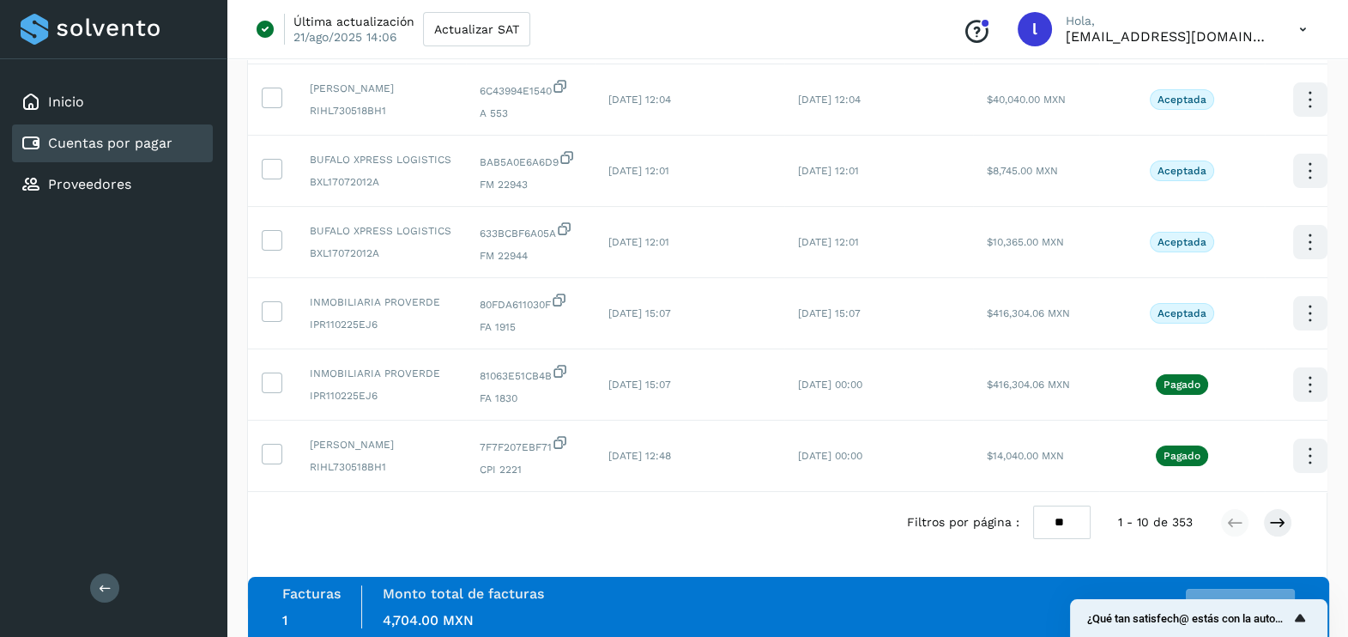
click at [1279, 618] on span "¿Qué tan satisfech@ estás con la autorización de tus facturas?" at bounding box center [1188, 618] width 203 height 13
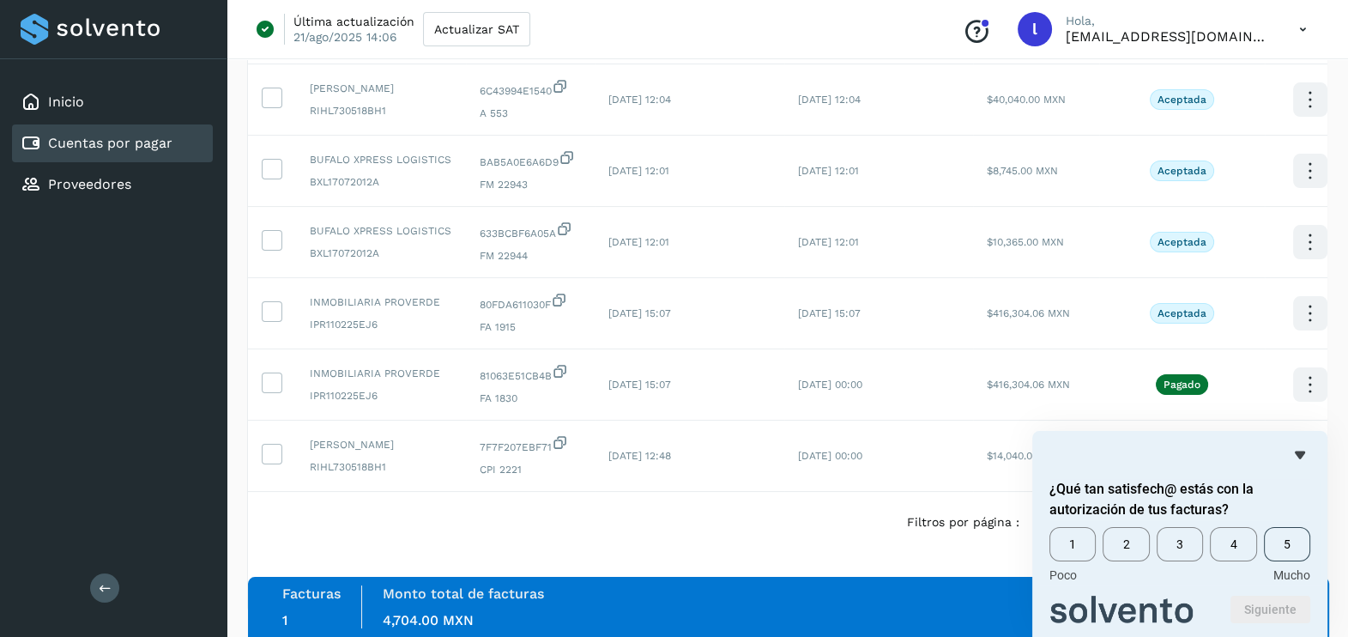
click at [1284, 549] on span "5" at bounding box center [1287, 544] width 46 height 34
click at [1275, 611] on button "Siguiente" at bounding box center [1271, 609] width 80 height 27
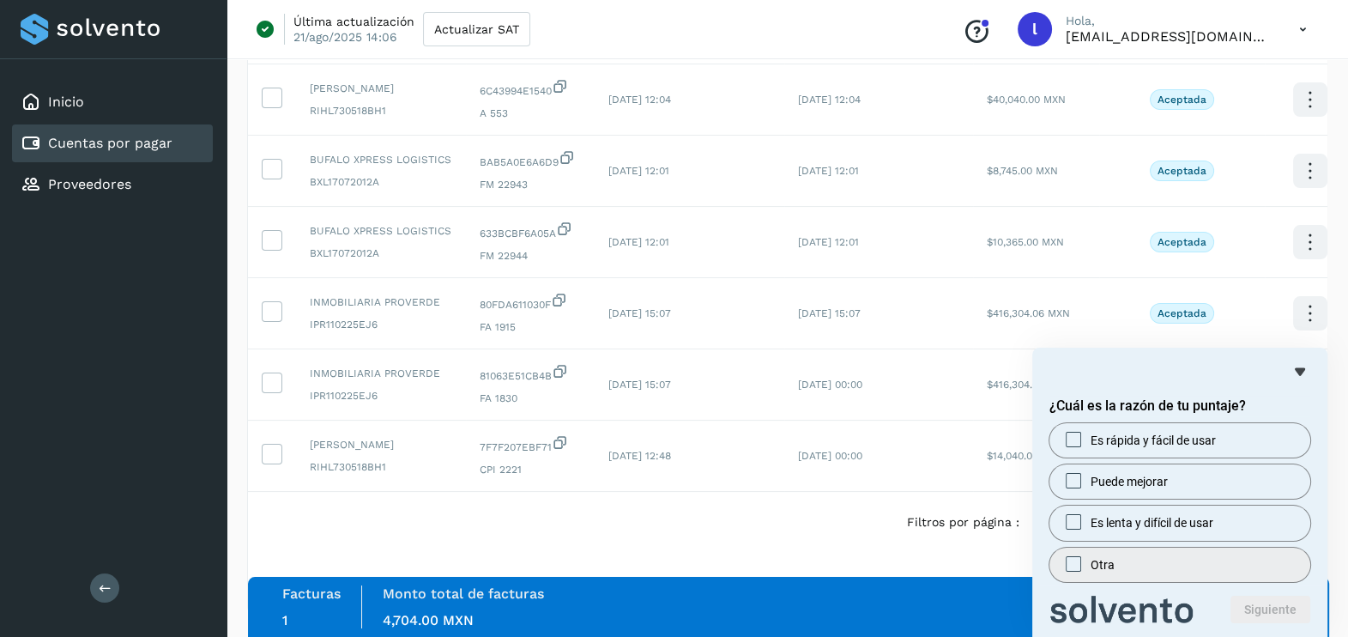
click at [1146, 564] on label "Otra" at bounding box center [1179, 564] width 261 height 34
click at [1273, 608] on button "Siguiente" at bounding box center [1271, 609] width 80 height 27
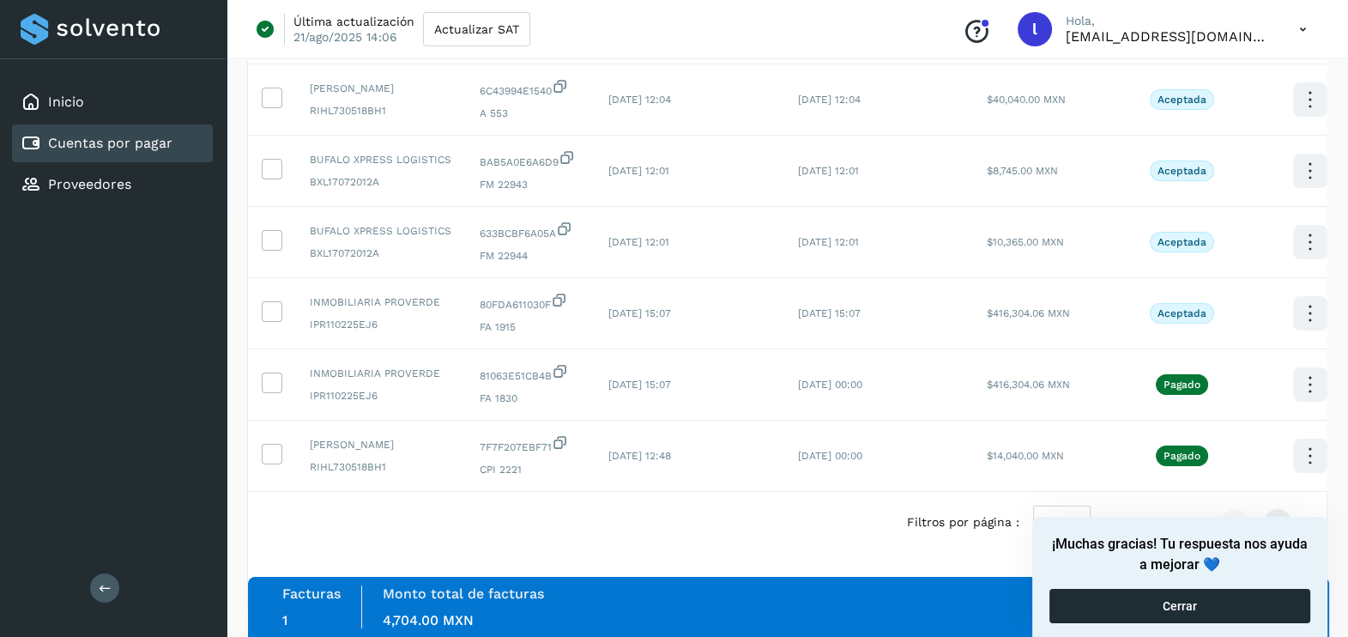
click at [1222, 612] on button "Cerrar" at bounding box center [1179, 606] width 261 height 34
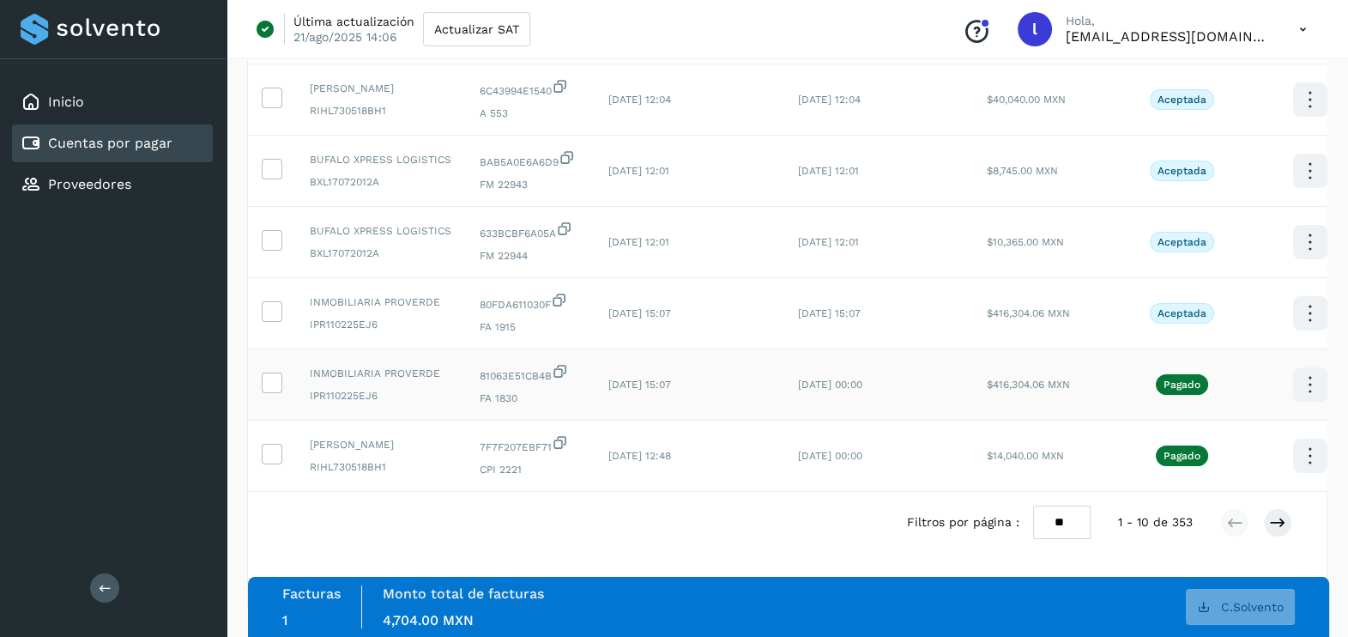
scroll to position [0, 0]
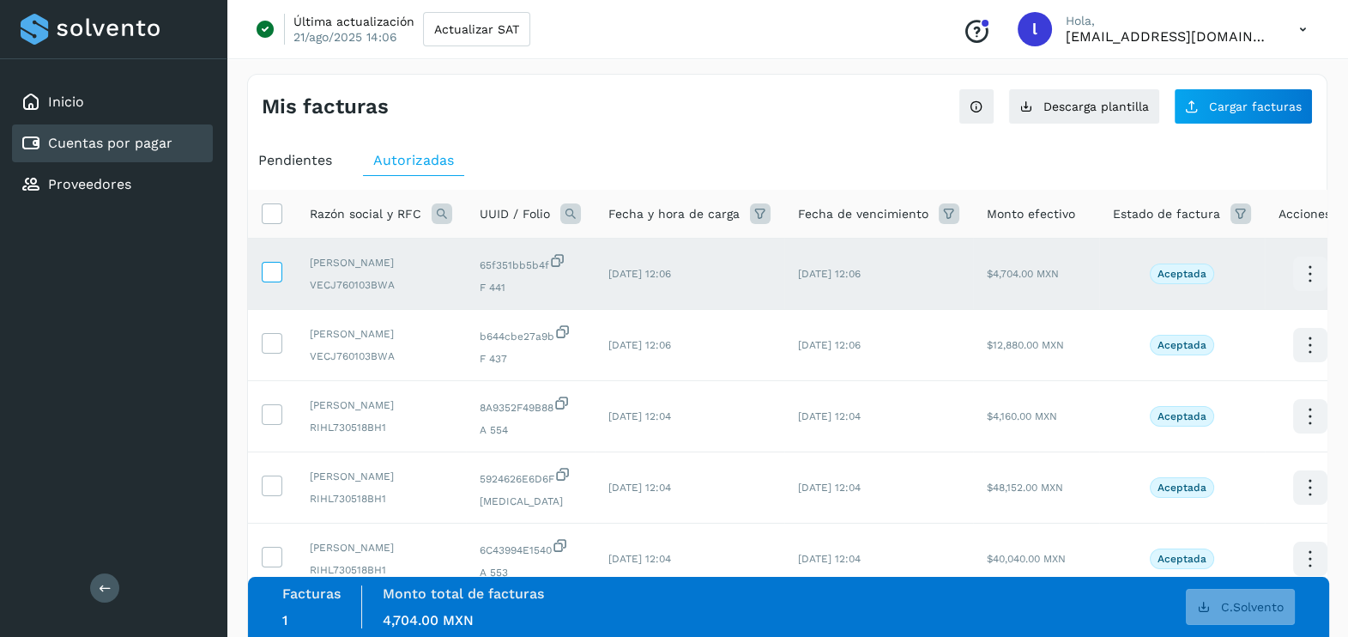
click at [264, 278] on icon at bounding box center [272, 271] width 18 height 18
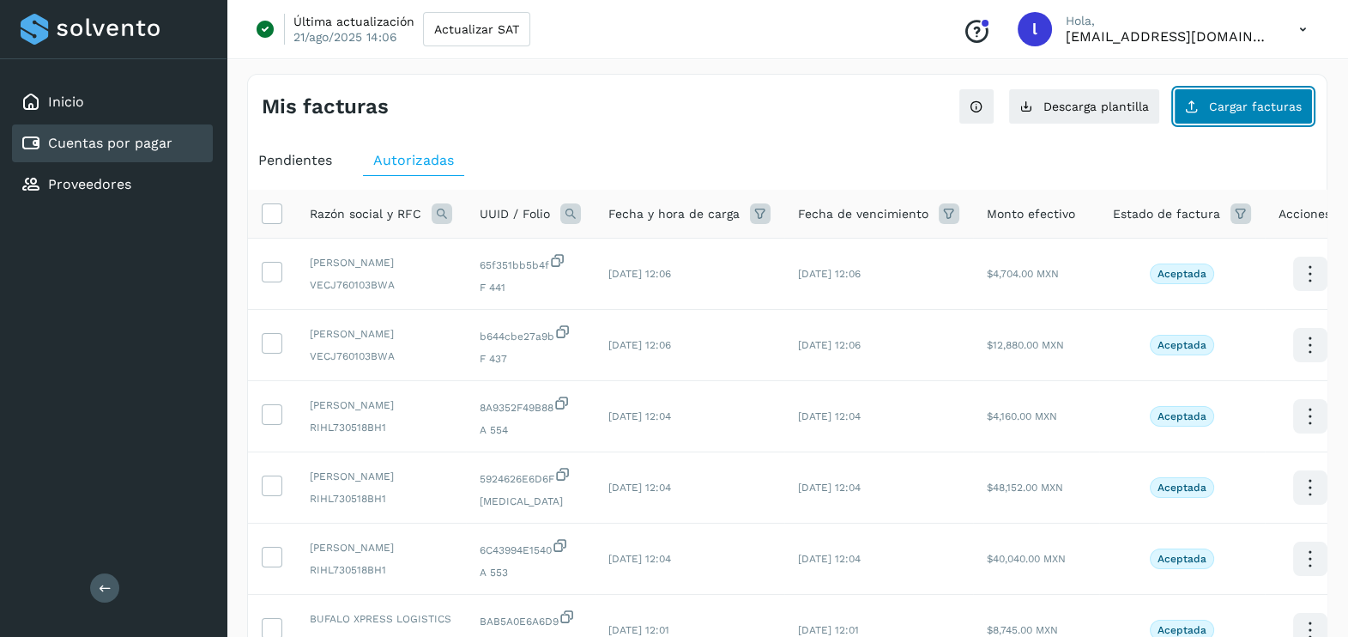
click at [1247, 120] on button "Cargar facturas" at bounding box center [1243, 106] width 139 height 36
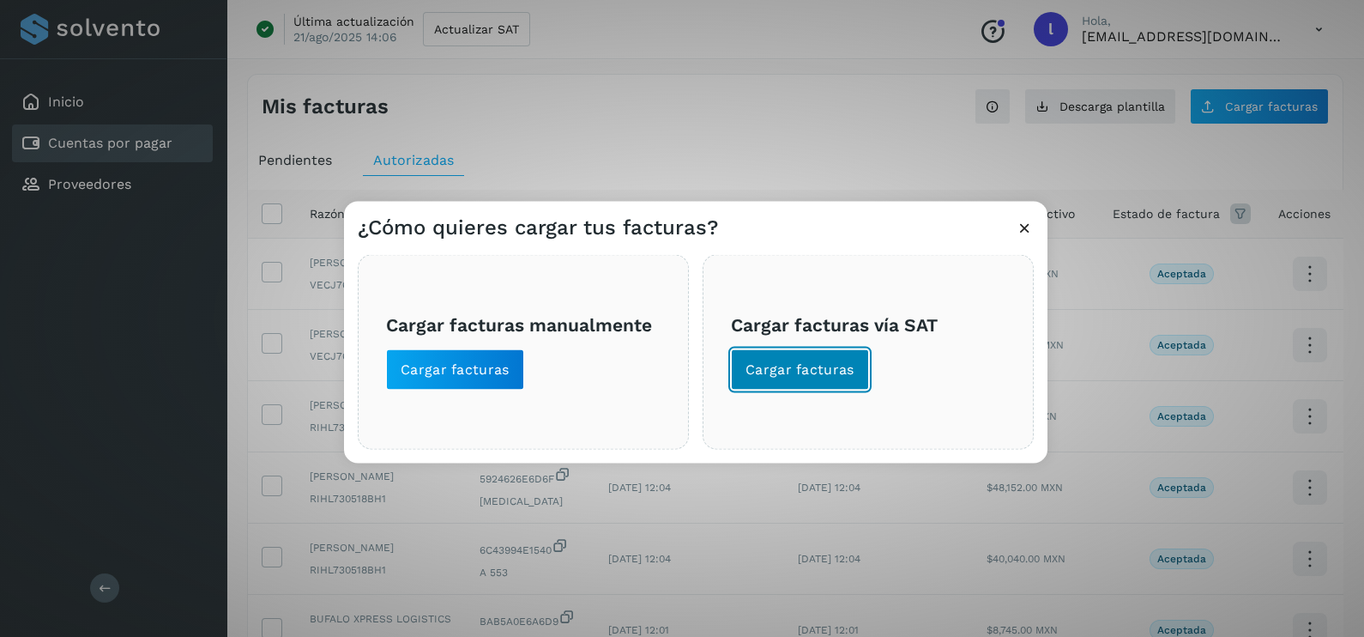
click at [802, 378] on span "Cargar facturas" at bounding box center [800, 369] width 109 height 19
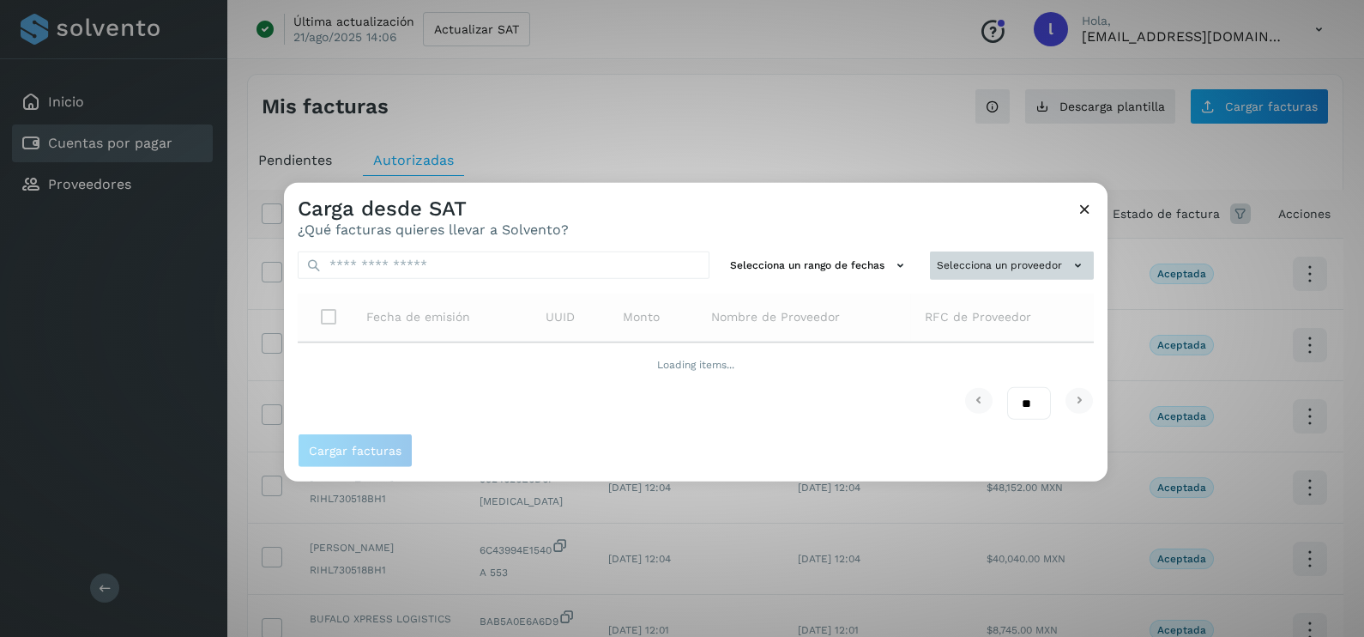
click at [1021, 257] on button "Selecciona un proveedor" at bounding box center [1012, 265] width 164 height 28
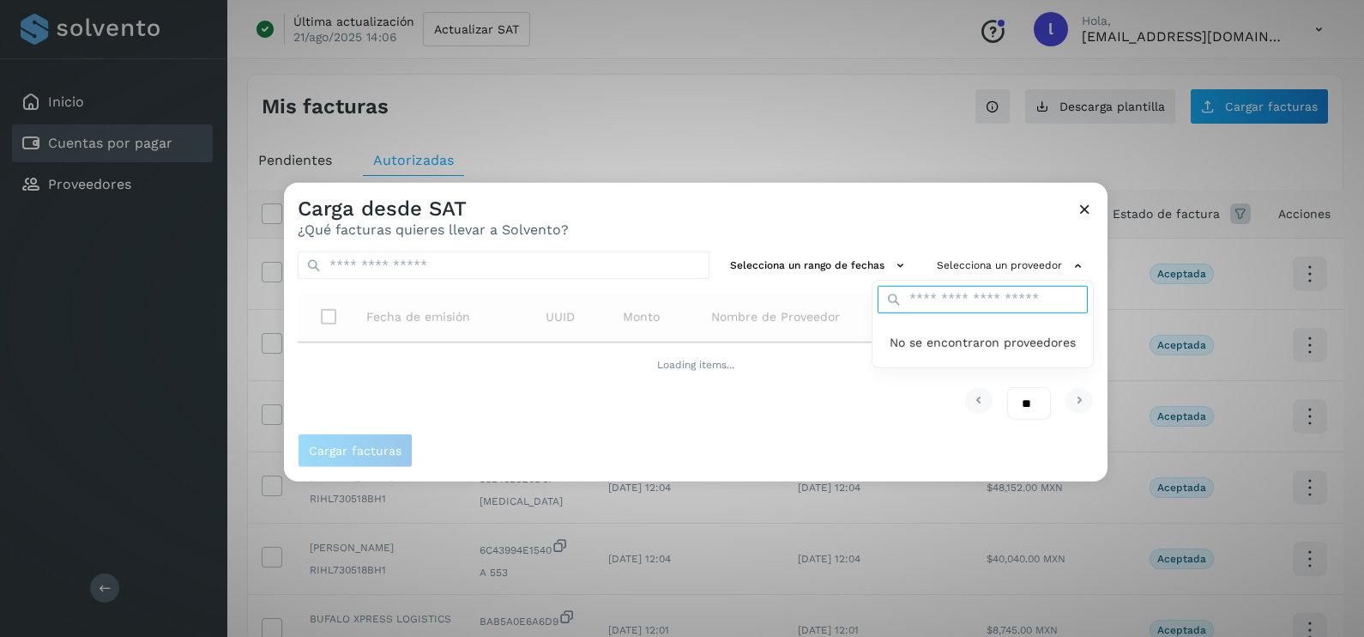
click at [977, 298] on input "text" at bounding box center [983, 299] width 210 height 27
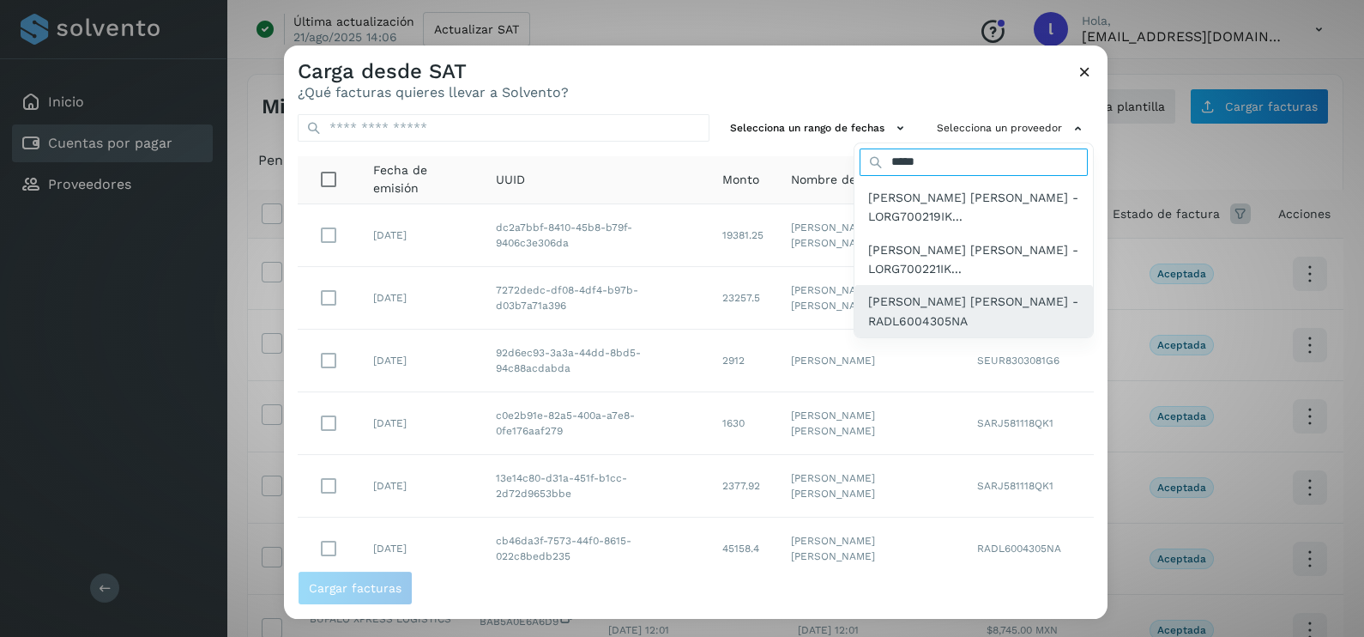
type input "*****"
click at [892, 299] on span "[PERSON_NAME] [PERSON_NAME] - RADL6004305NA" at bounding box center [973, 311] width 211 height 39
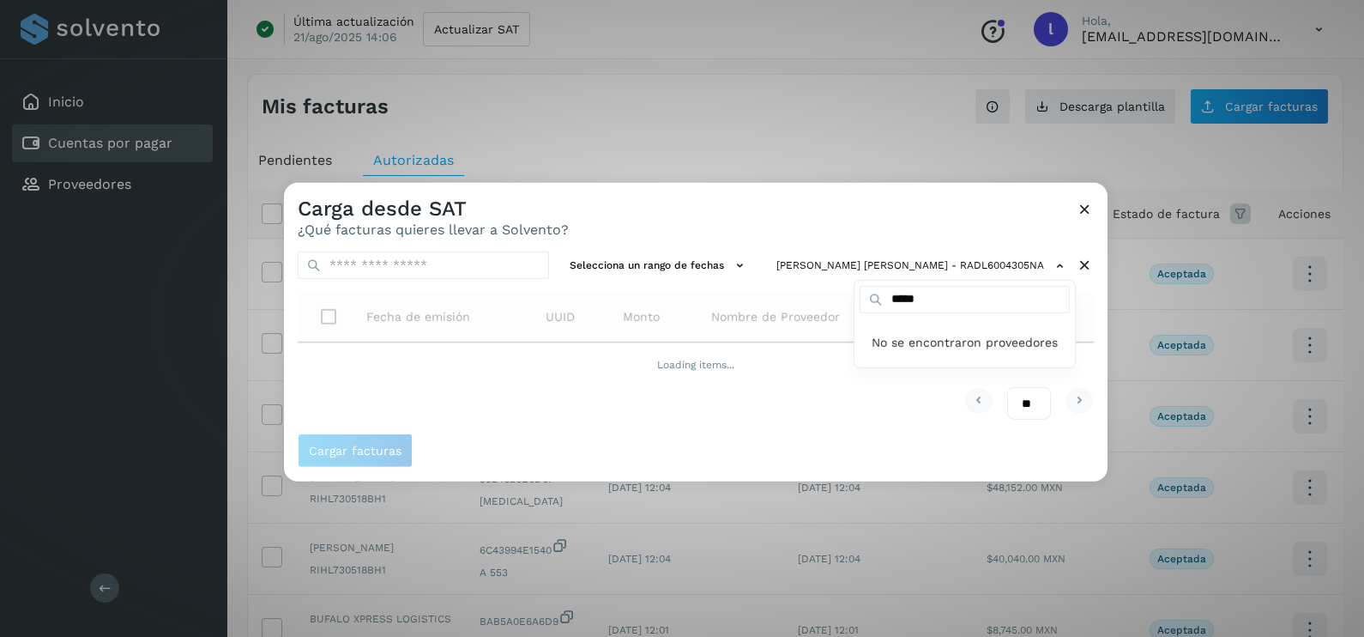
click at [780, 232] on div at bounding box center [966, 501] width 1364 height 637
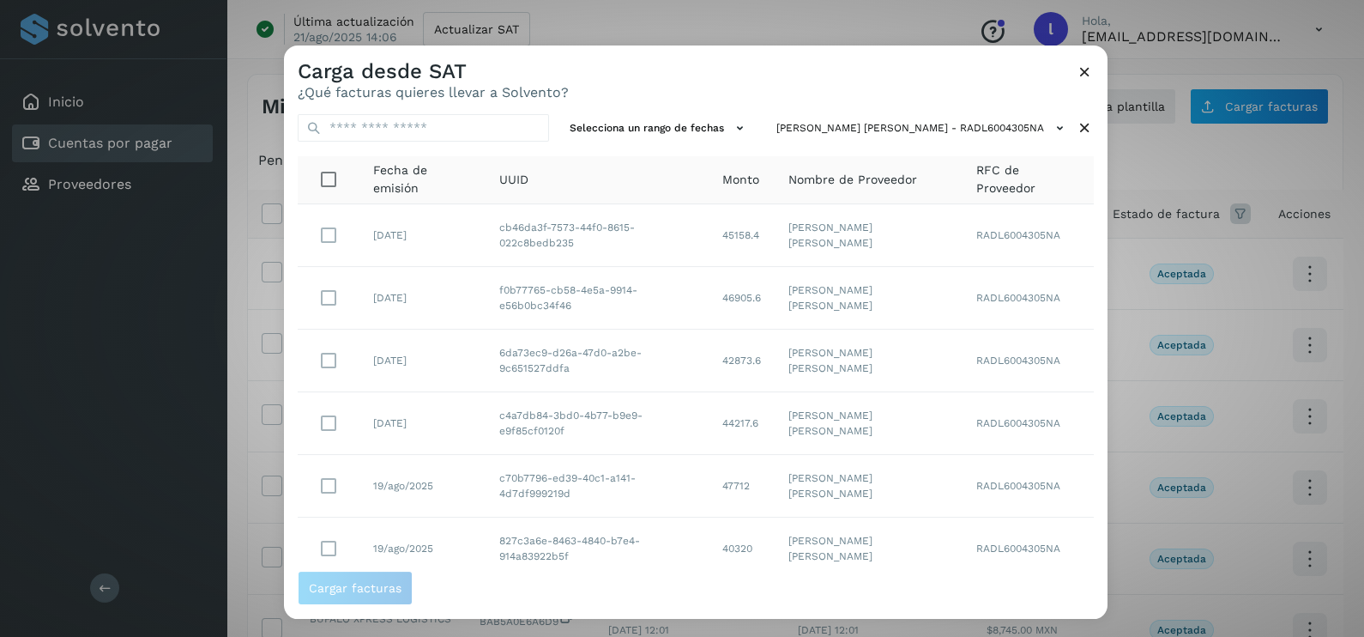
scroll to position [178, 0]
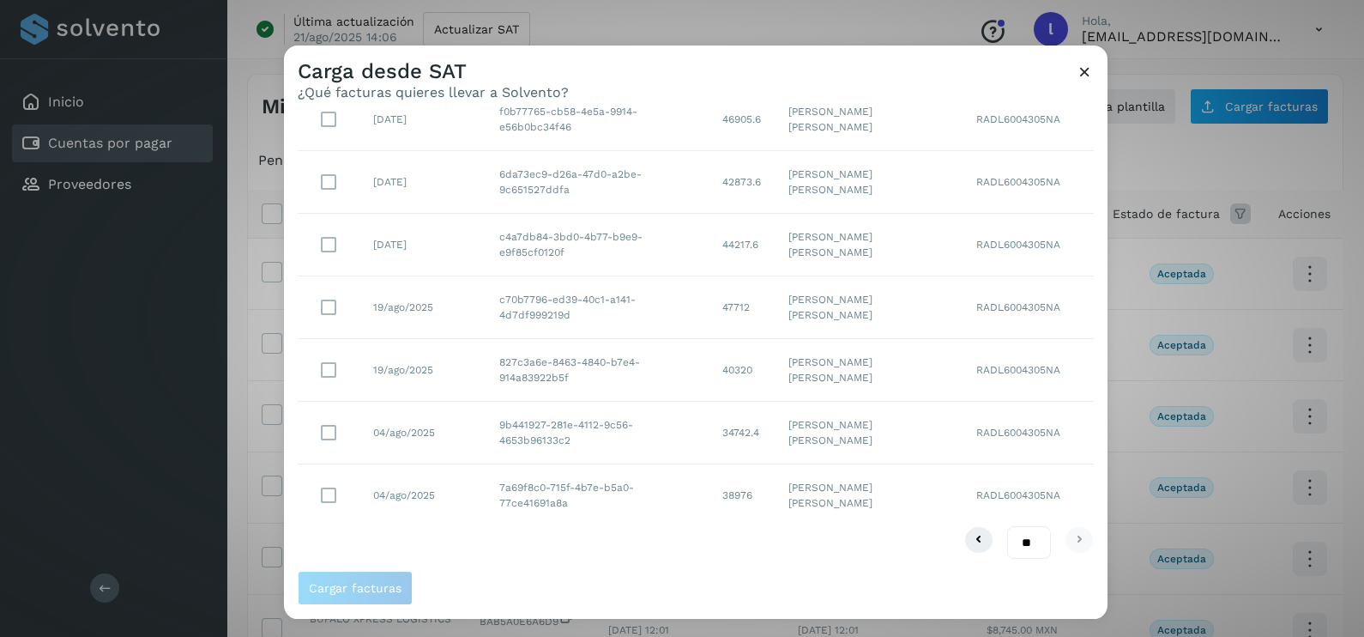
click at [582, 504] on td "7a69f8c0-715f-4b7e-b5a0-77ce41691a8a" at bounding box center [597, 495] width 223 height 62
click at [442, 497] on td "04/ago/2025" at bounding box center [423, 495] width 126 height 62
click at [308, 498] on td at bounding box center [329, 495] width 62 height 62
click at [390, 489] on td "04/ago/2025" at bounding box center [423, 495] width 126 height 62
click at [365, 584] on span "Cargar facturas" at bounding box center [355, 588] width 93 height 12
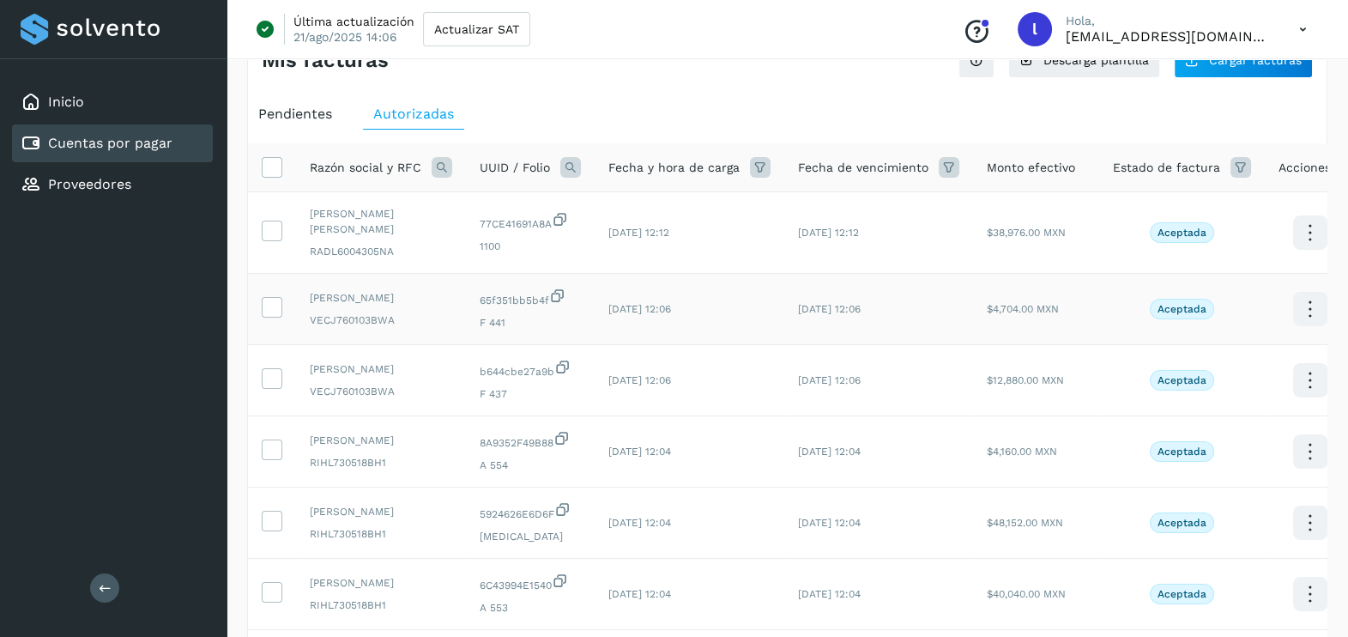
scroll to position [0, 0]
